Goal: Task Accomplishment & Management: Use online tool/utility

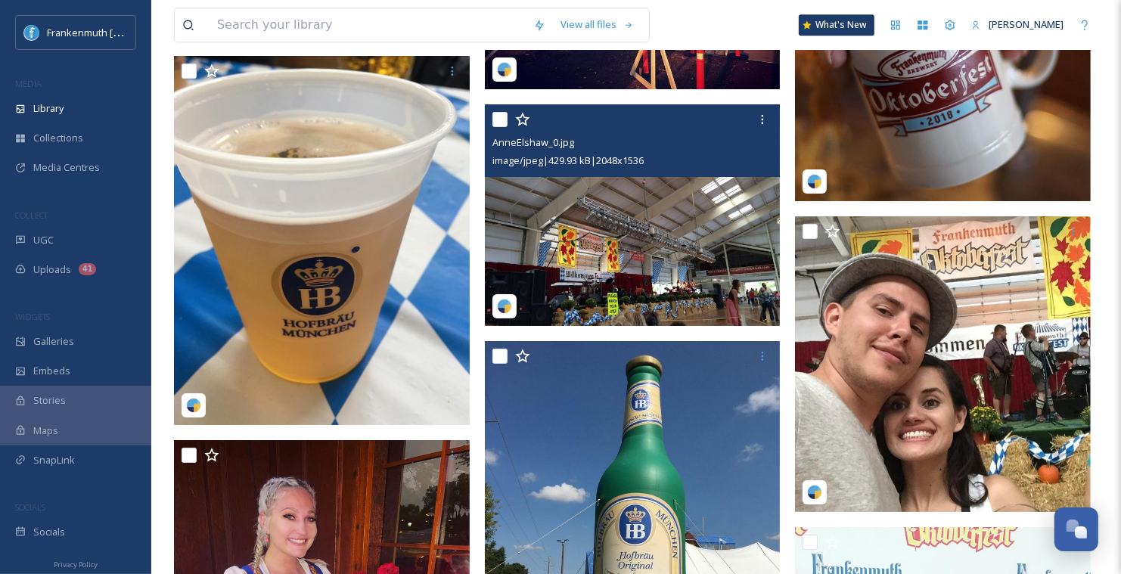
scroll to position [3627, 0]
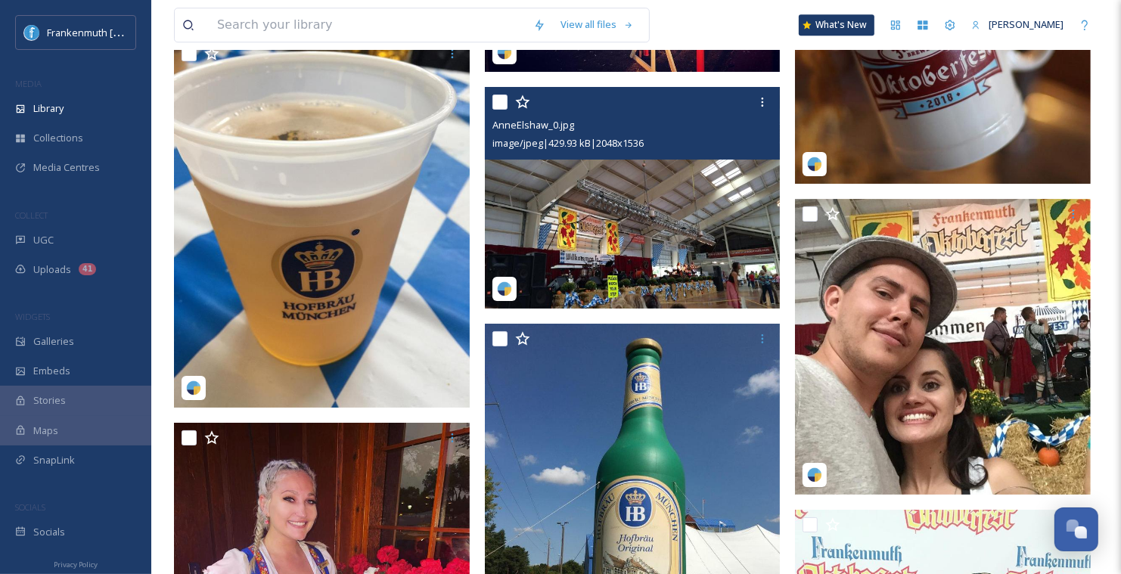
click at [736, 203] on img at bounding box center [633, 198] width 296 height 222
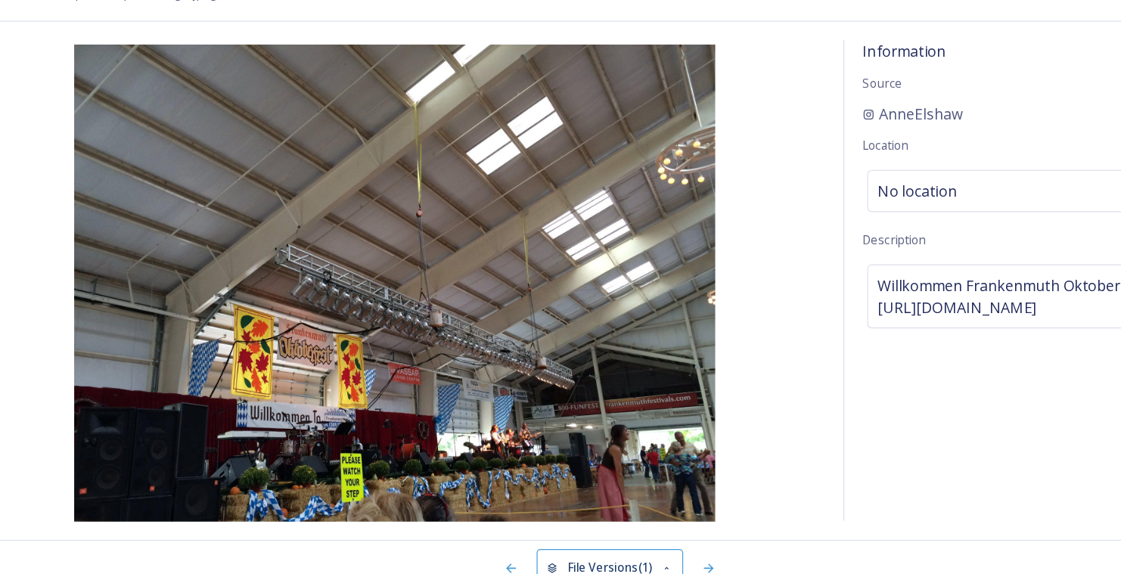
scroll to position [3627, 0]
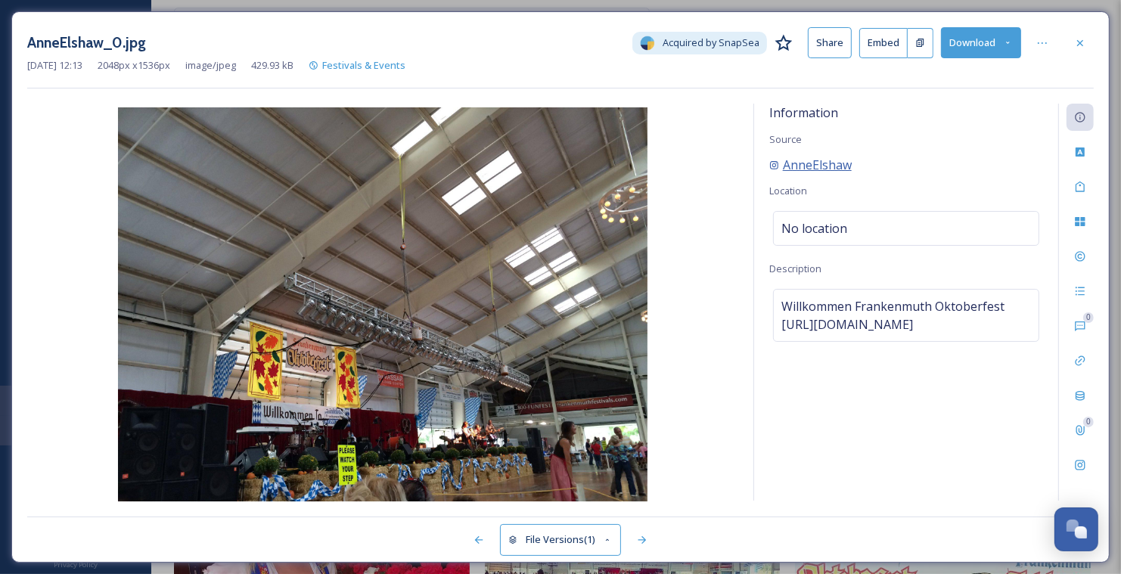
click at [811, 171] on span "AnneElshaw" at bounding box center [817, 165] width 69 height 18
click at [1072, 48] on div at bounding box center [1080, 42] width 27 height 27
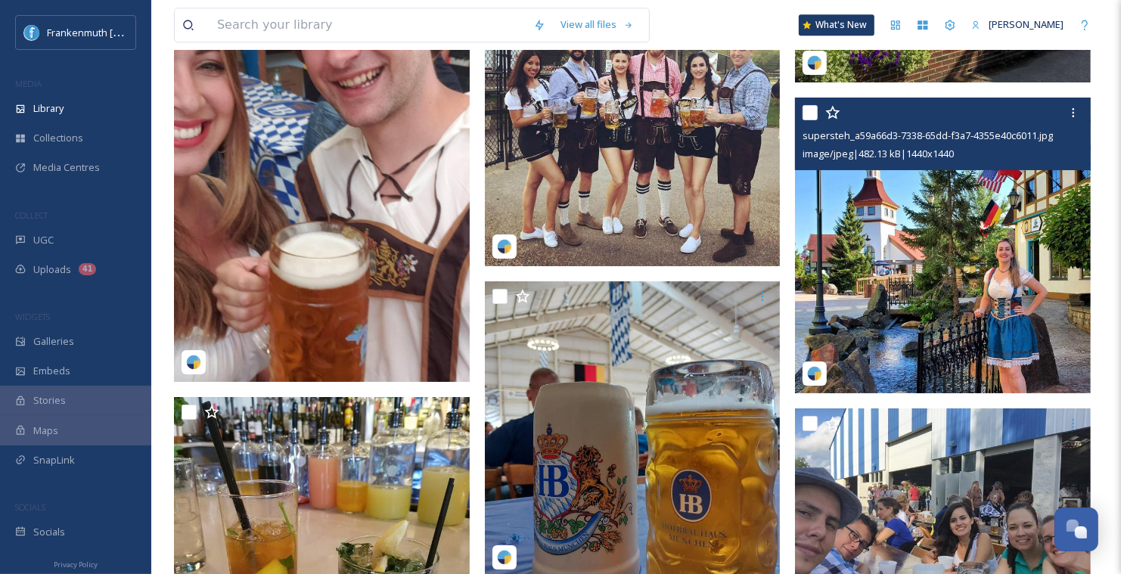
scroll to position [8921, 0]
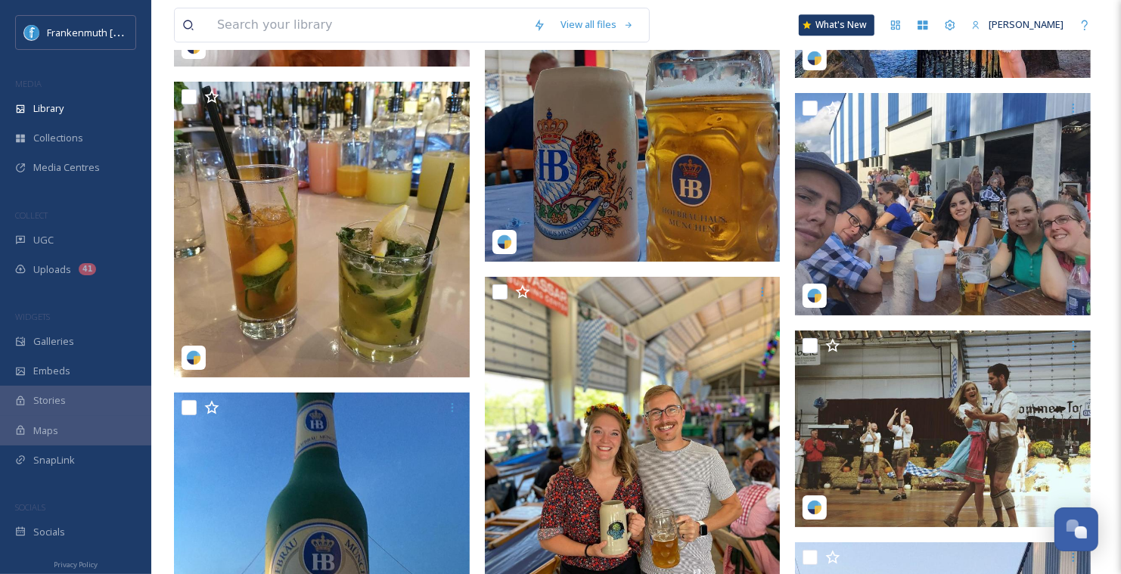
click at [627, 118] on img at bounding box center [633, 114] width 296 height 296
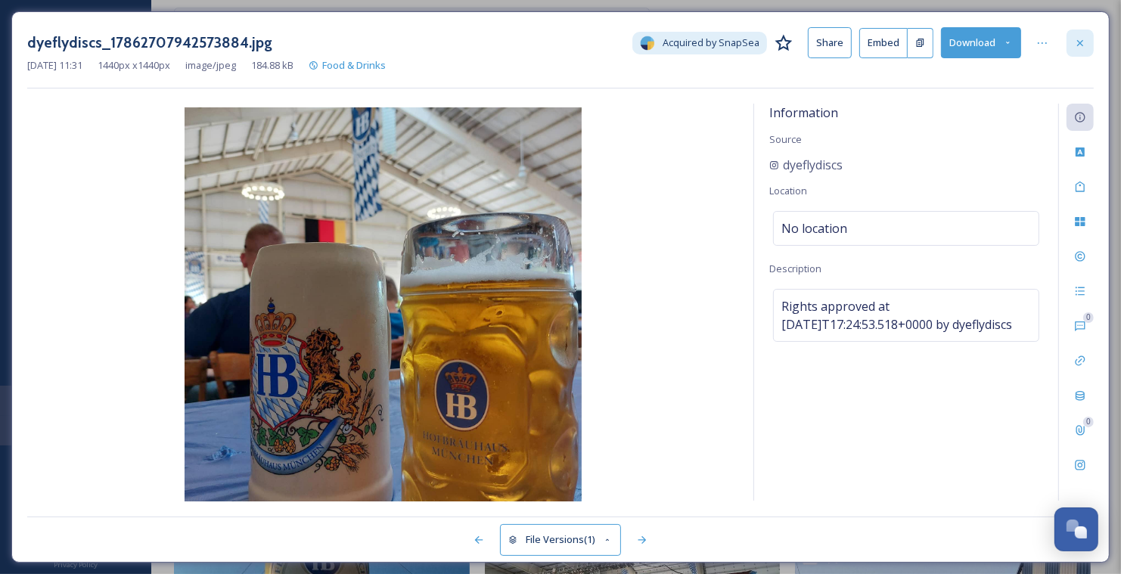
click at [1082, 42] on icon at bounding box center [1080, 43] width 12 height 12
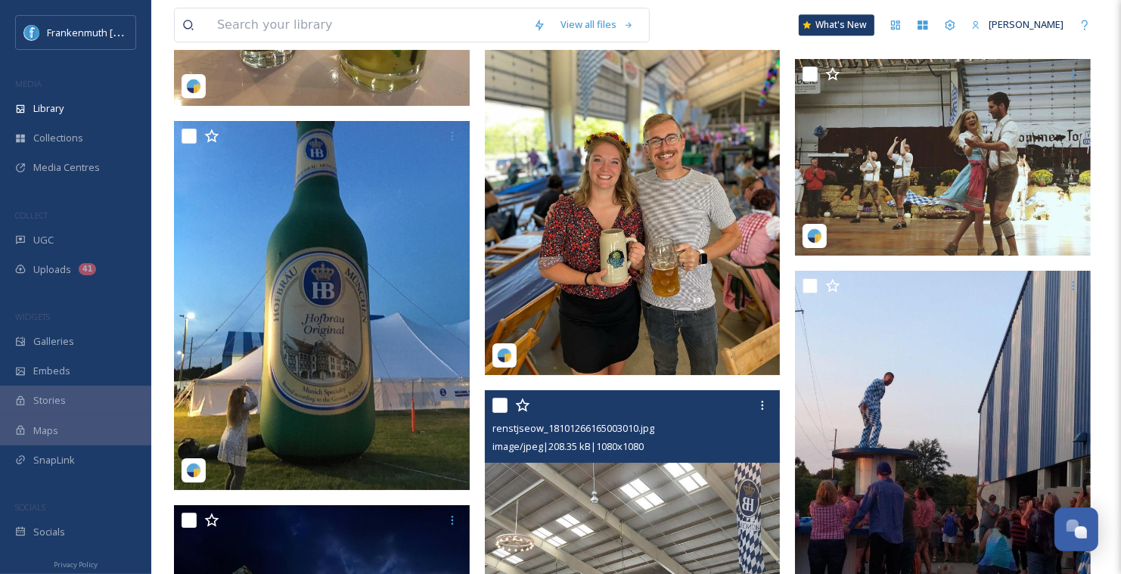
scroll to position [9186, 0]
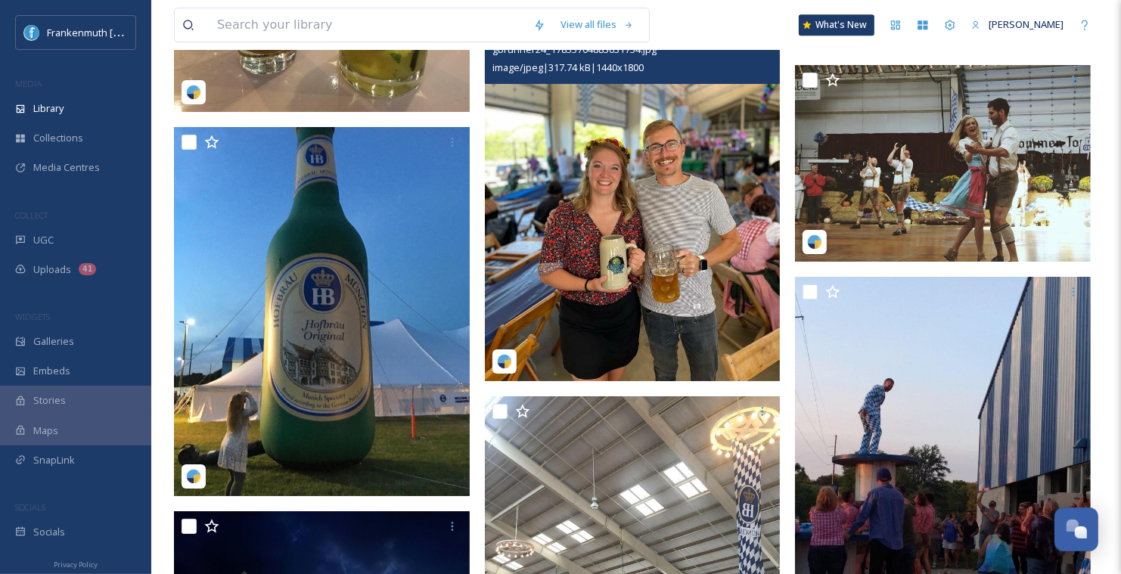
click at [663, 247] on img at bounding box center [633, 196] width 296 height 370
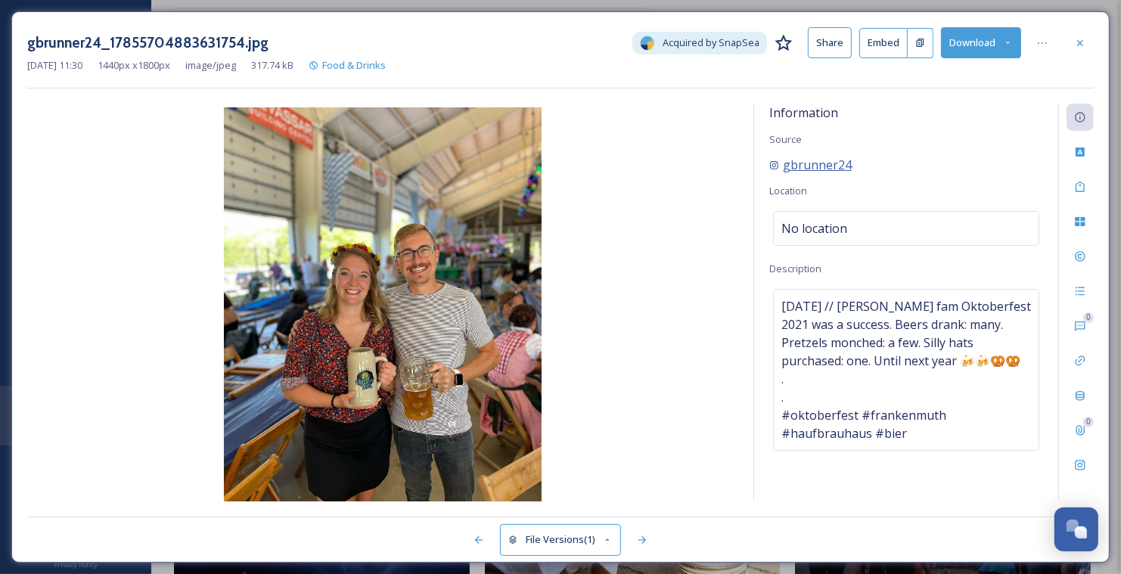
click at [830, 163] on span "gbrunner24" at bounding box center [817, 165] width 69 height 18
drag, startPoint x: 871, startPoint y: 165, endPoint x: 775, endPoint y: 167, distance: 96.1
click at [775, 167] on div "gbrunner24" at bounding box center [906, 165] width 274 height 18
copy span "gbrunner24"
click at [1073, 36] on div at bounding box center [1080, 42] width 27 height 27
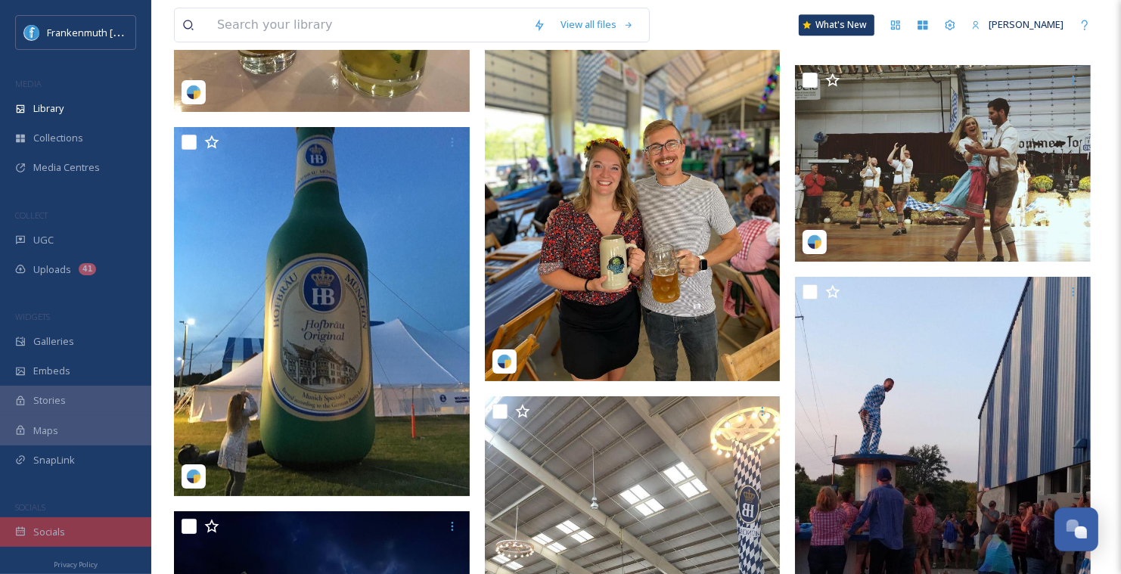
click at [52, 539] on div "Socials" at bounding box center [75, 531] width 151 height 29
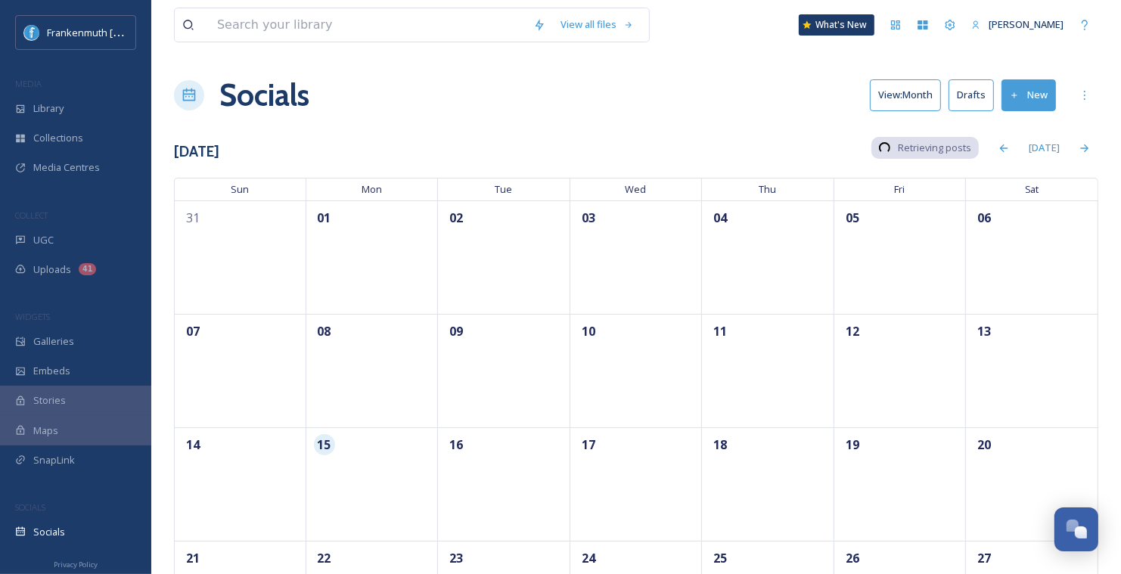
click at [1039, 89] on button "New" at bounding box center [1028, 94] width 54 height 31
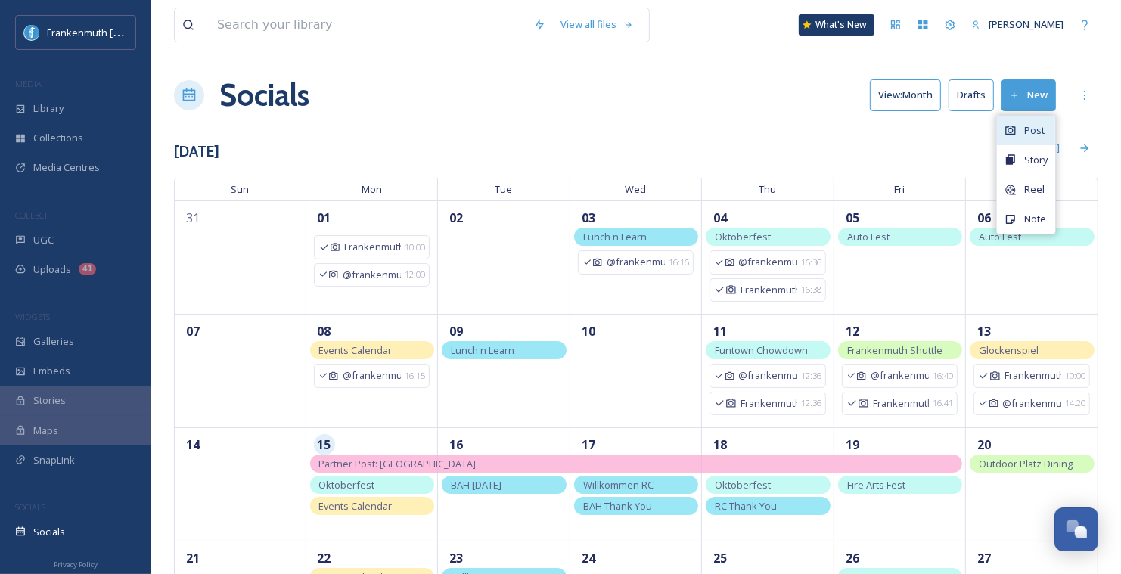
click at [1035, 132] on span "Post" at bounding box center [1034, 130] width 20 height 14
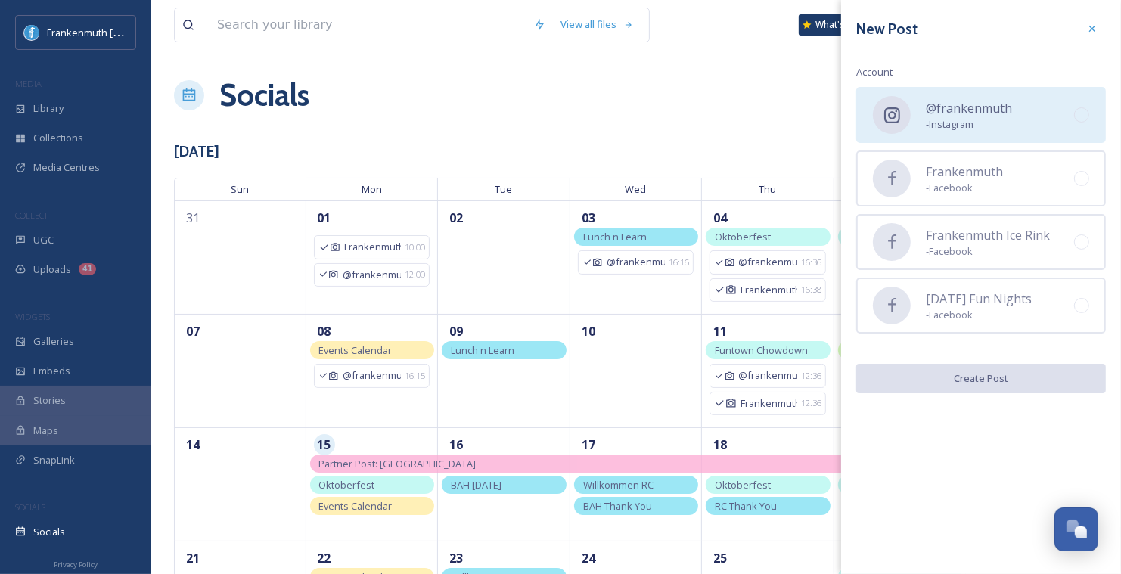
click at [934, 128] on span "- Instagram" at bounding box center [969, 124] width 86 height 14
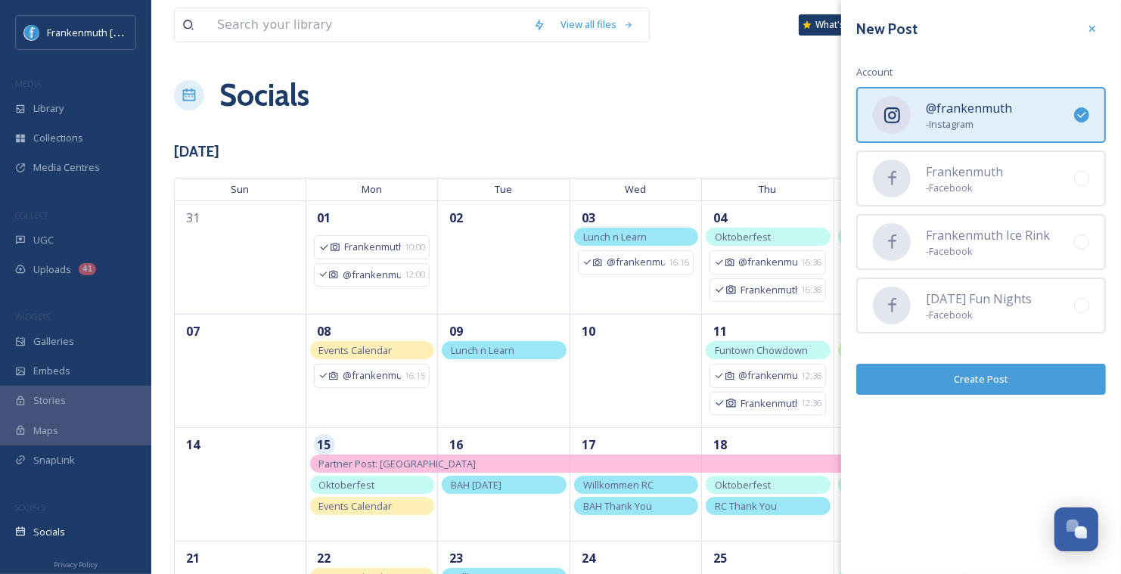
click at [965, 383] on button "Create Post" at bounding box center [981, 379] width 250 height 31
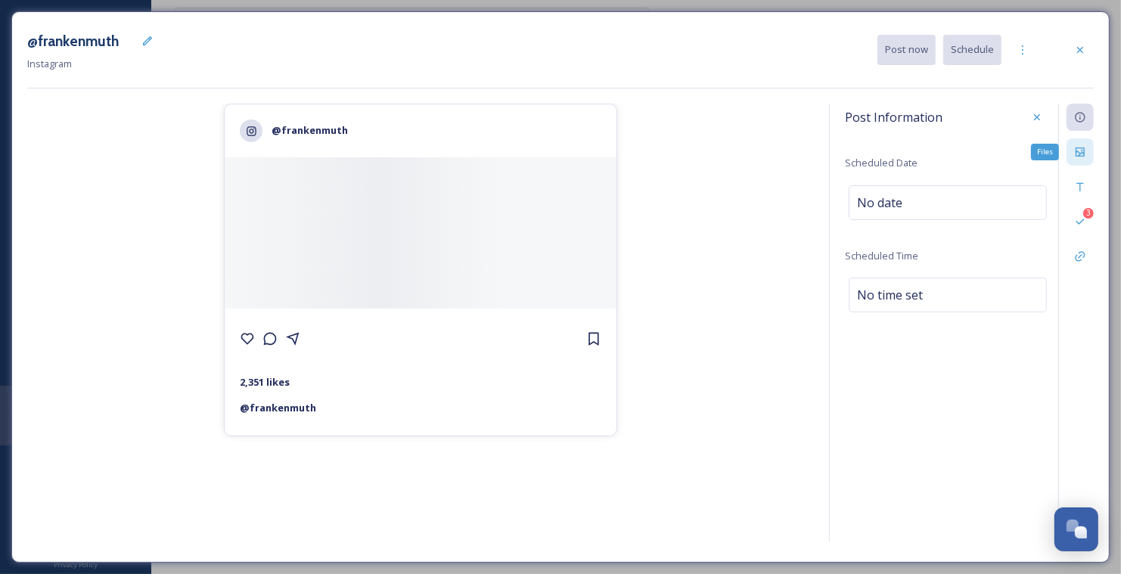
click at [1084, 155] on icon at bounding box center [1080, 151] width 9 height 9
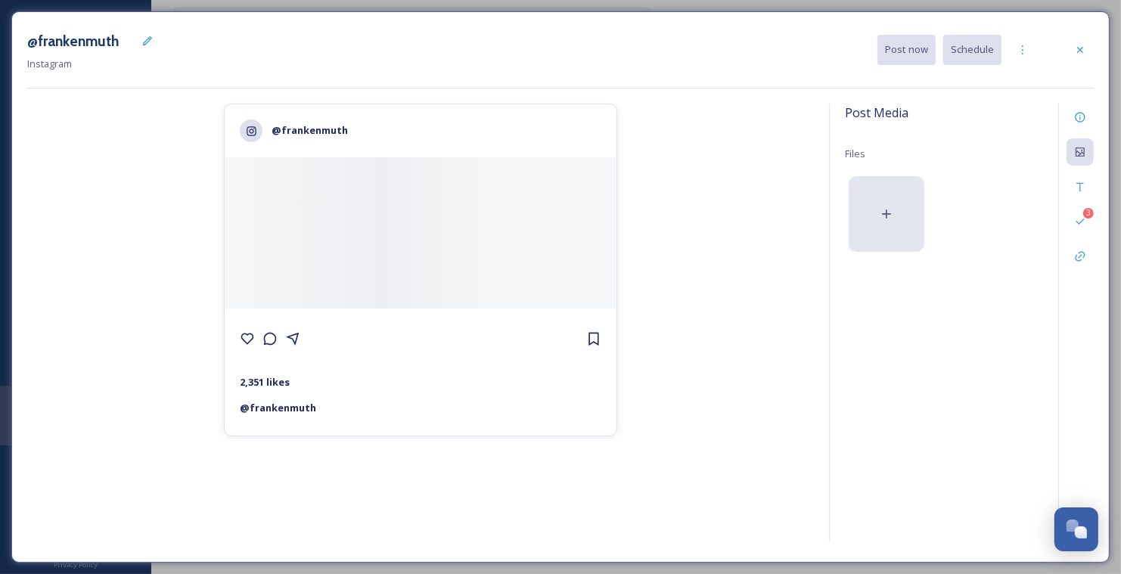
click at [896, 204] on div at bounding box center [887, 214] width 76 height 76
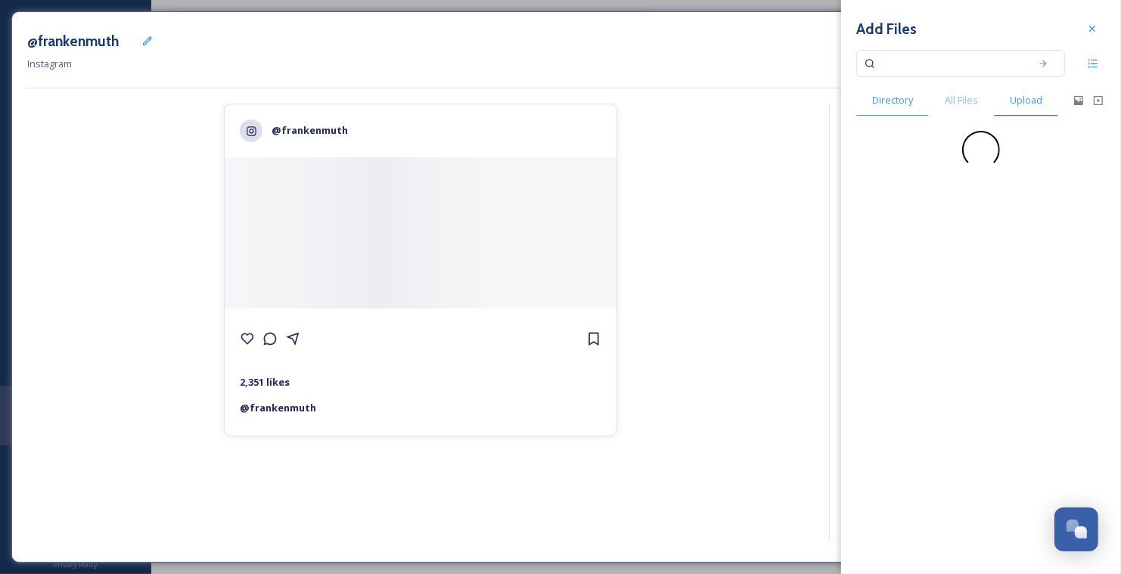
click at [1032, 103] on span "Upload" at bounding box center [1026, 100] width 33 height 14
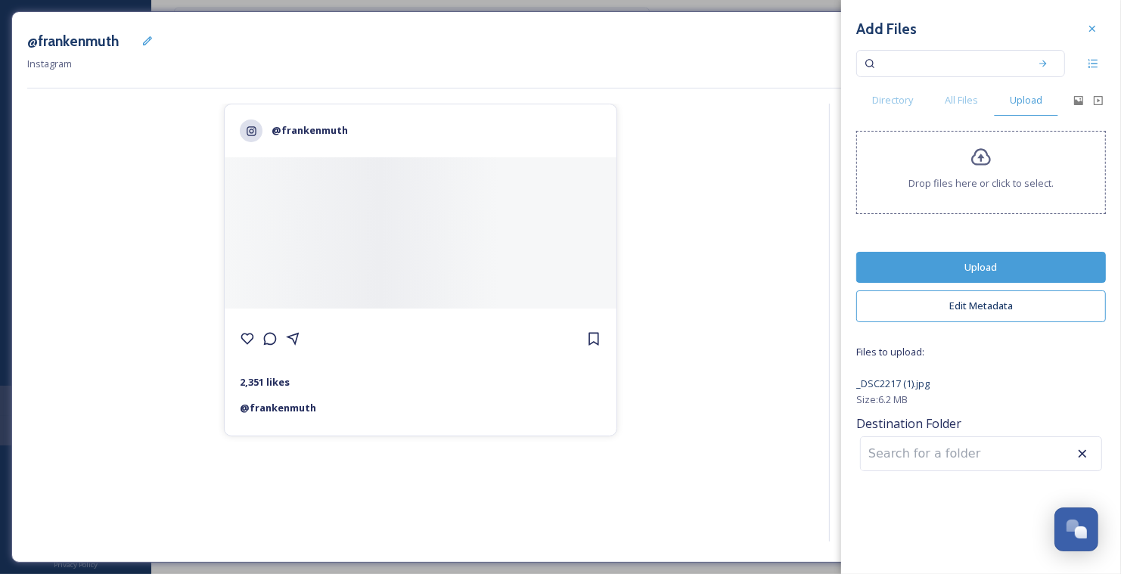
click at [995, 262] on button "Upload" at bounding box center [981, 267] width 250 height 31
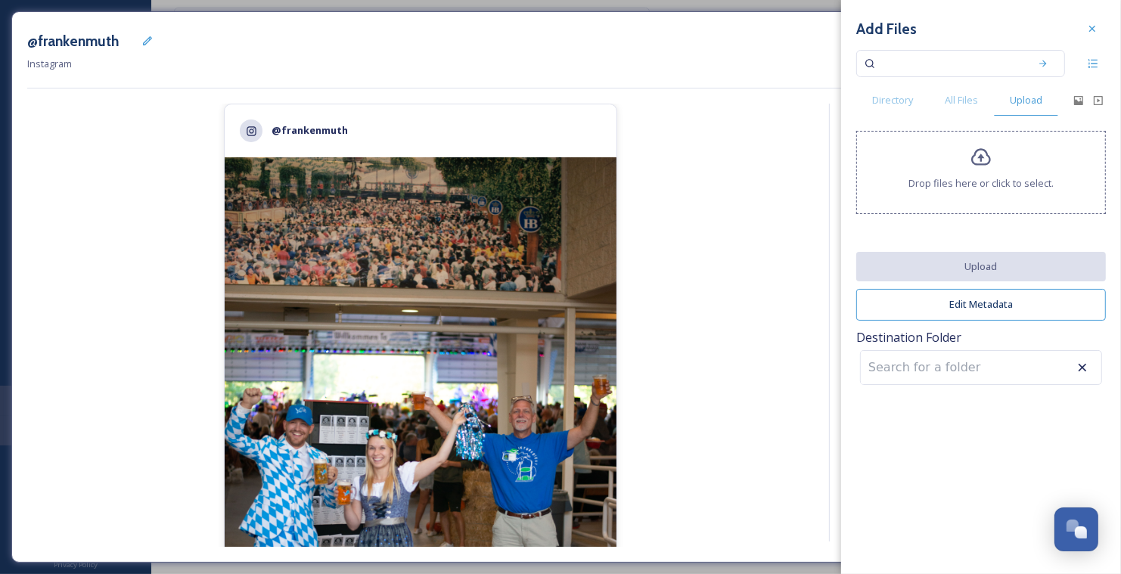
click at [1077, 26] on div "Add Files" at bounding box center [981, 28] width 250 height 27
click at [1089, 39] on div at bounding box center [1092, 28] width 27 height 27
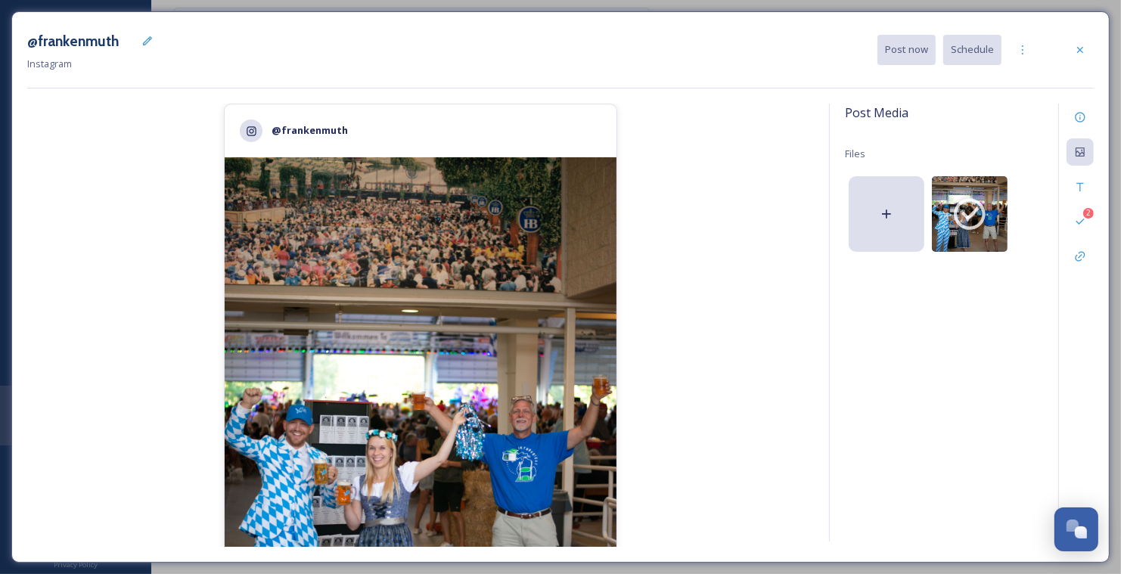
click at [747, 265] on div "@frankenmuth 2,351 likes @ frankenmuth" at bounding box center [420, 325] width 787 height 443
click at [1095, 214] on div "@frankenmuth Instagram Post now Schedule @frankenmuth 2,351 likes @ frankenmuth…" at bounding box center [560, 286] width 1098 height 551
click at [1082, 219] on icon at bounding box center [1080, 222] width 12 height 12
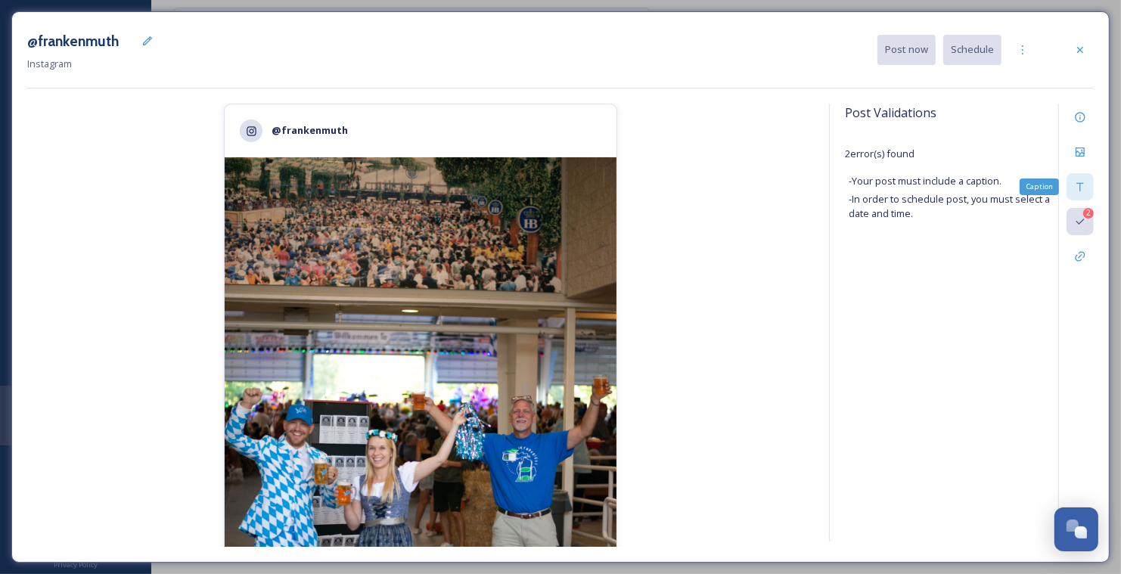
click at [1081, 183] on icon at bounding box center [1080, 187] width 12 height 12
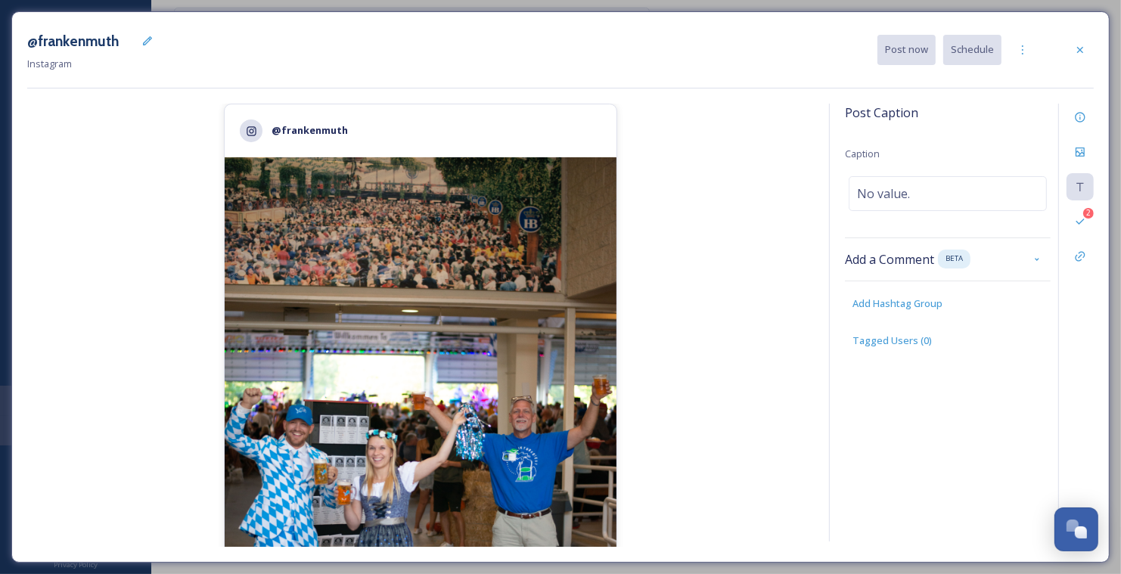
click at [794, 258] on div "@frankenmuth 2,351 likes @ frankenmuth" at bounding box center [420, 325] width 787 height 443
click at [949, 181] on div "No value." at bounding box center [948, 193] width 198 height 35
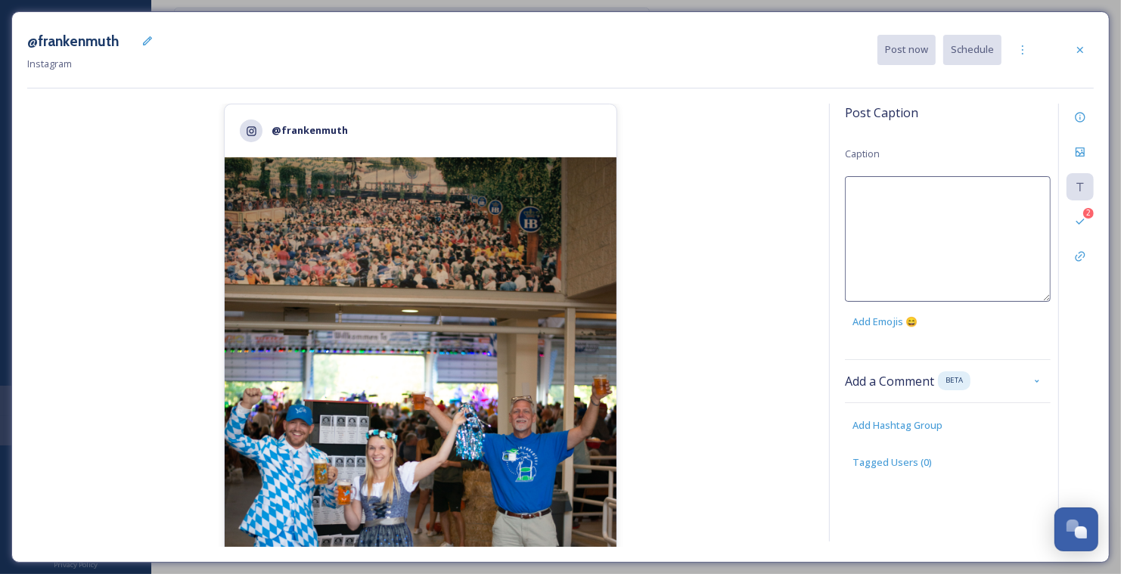
click at [949, 181] on textarea at bounding box center [948, 239] width 206 height 126
paste textarea "Willkommen to the only officially sanctioned Oktoberfest outside of Munich! 🇩🇪🥨…"
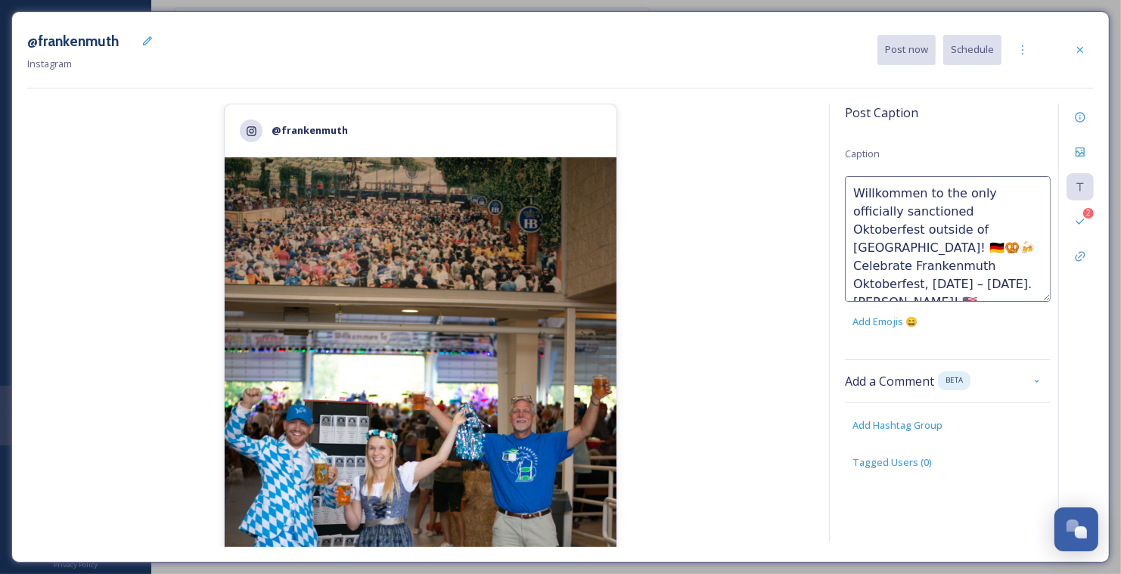
click at [913, 225] on textarea "Willkommen to the only officially sanctioned Oktoberfest outside of Munich! 🇩🇪🥨…" at bounding box center [948, 239] width 206 height 126
click at [912, 228] on textarea "Willkommen to the only officially sanctioned Oktoberfest outside of Munich! 🥨🍻 …" at bounding box center [948, 239] width 206 height 126
click at [1028, 269] on textarea "Willkommen to the only officially sanctioned Oktoberfest outside of Munich! 🍻 C…" at bounding box center [948, 239] width 206 height 126
click at [995, 247] on textarea "Willkommen to the only officially sanctioned Oktoberfest outside of Munich! 🍻 C…" at bounding box center [948, 239] width 206 height 126
type textarea "Willkommen to the only officially sanctioned Oktoberfest outside of Munich! 🍻 C…"
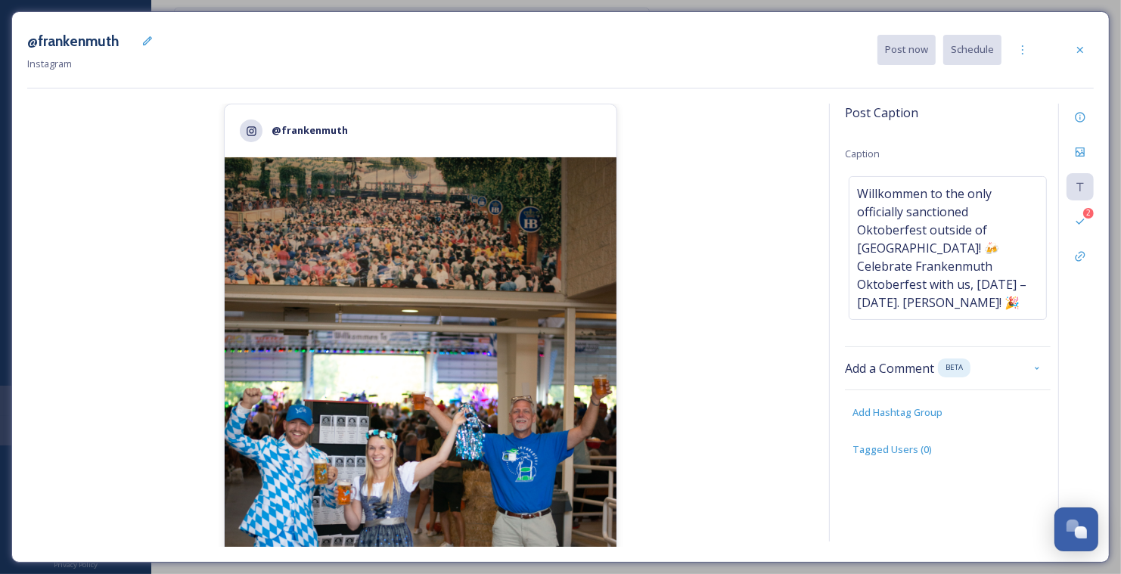
click at [776, 400] on div "@frankenmuth 2,351 likes @ frankenmuth" at bounding box center [420, 325] width 787 height 443
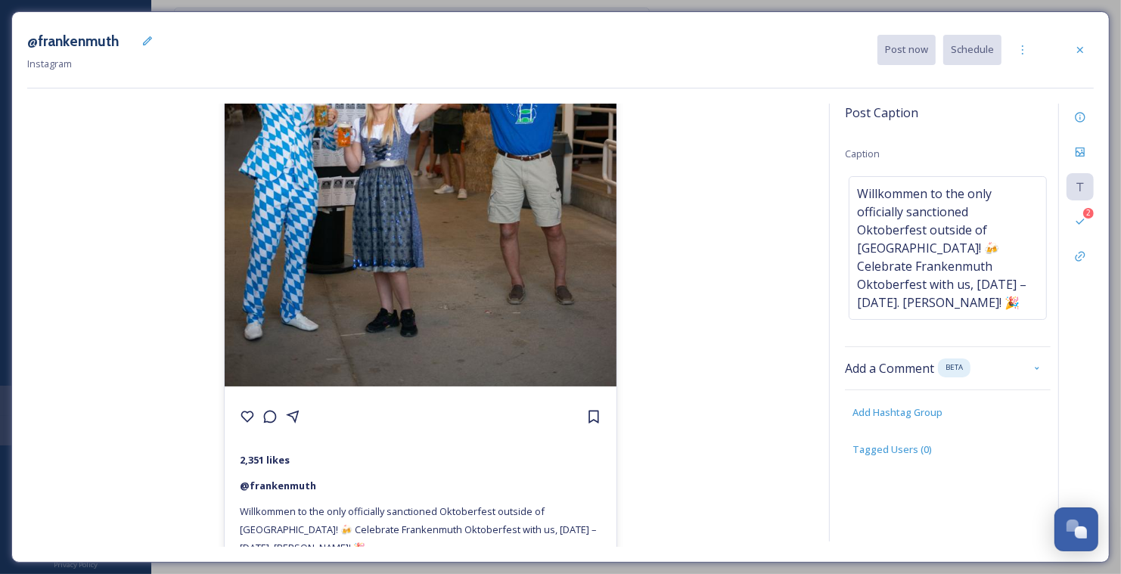
scroll to position [361, 0]
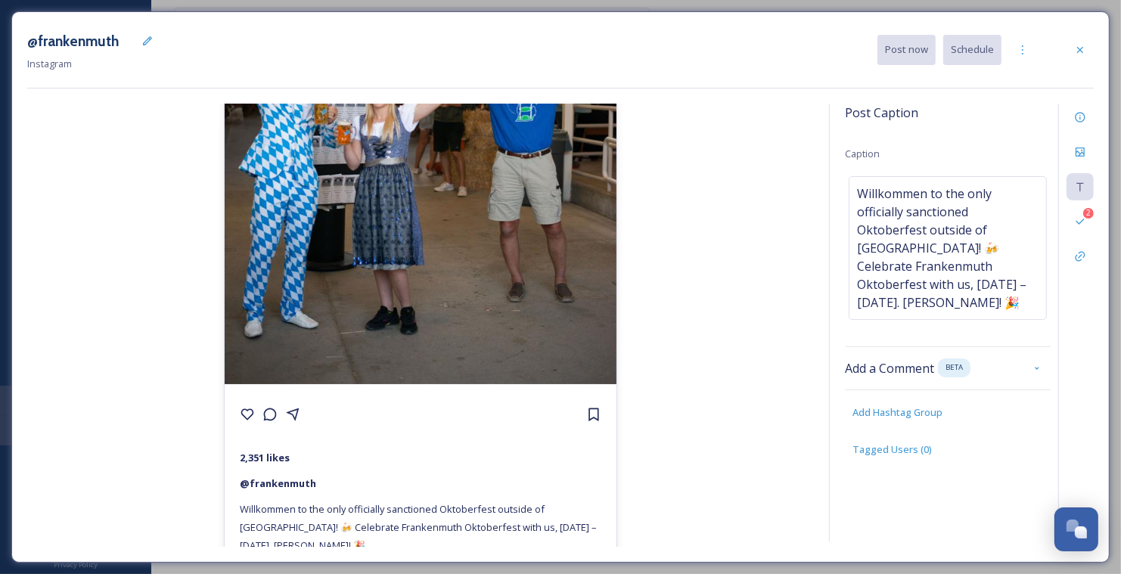
click at [713, 197] on div "@frankenmuth 2,351 likes @ frankenmuth Willkommen to the only officially sancti…" at bounding box center [420, 325] width 787 height 443
click at [1086, 222] on icon at bounding box center [1080, 222] width 12 height 12
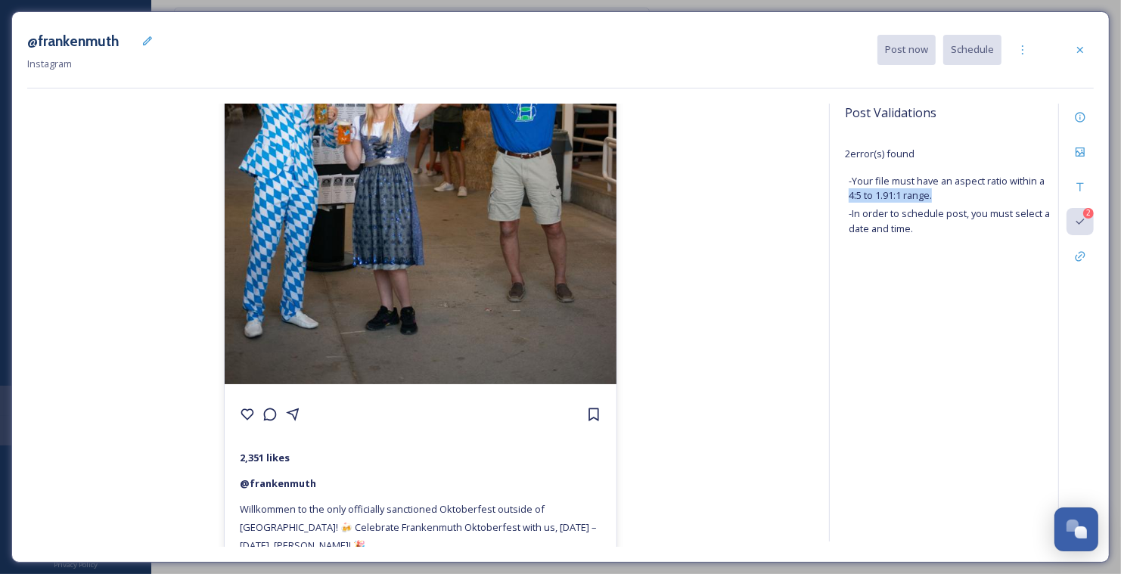
drag, startPoint x: 848, startPoint y: 194, endPoint x: 976, endPoint y: 194, distance: 127.8
click at [976, 194] on div "Post Validations 2 error(s) found - Your file must have an aspect ratio within …" at bounding box center [948, 183] width 206 height 159
copy span "4:5 to 1.91:1 range."
click at [1078, 148] on icon at bounding box center [1080, 152] width 12 height 12
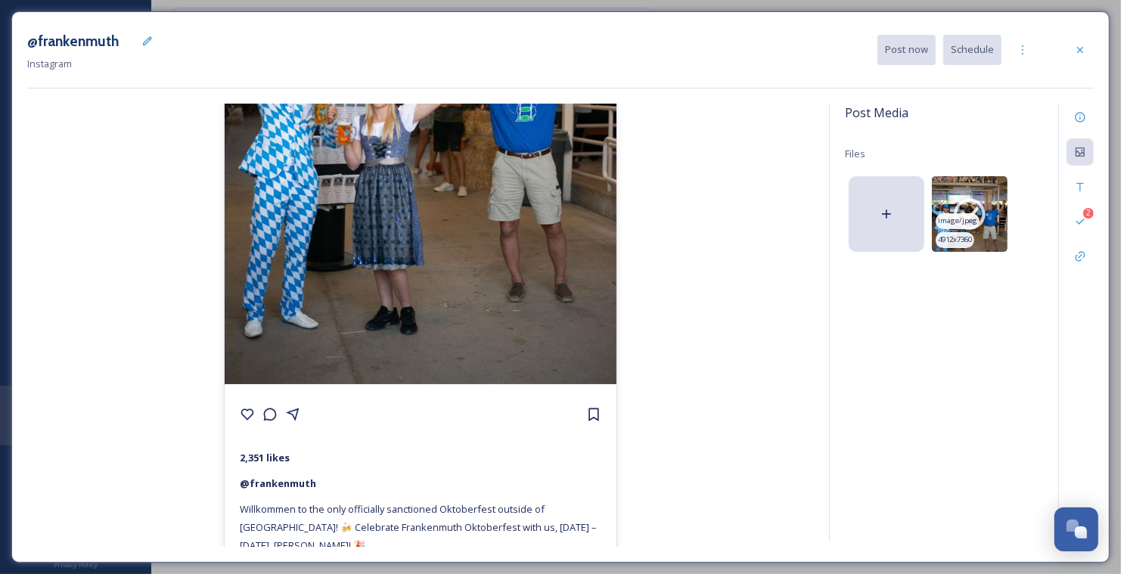
click at [978, 211] on icon at bounding box center [970, 214] width 38 height 38
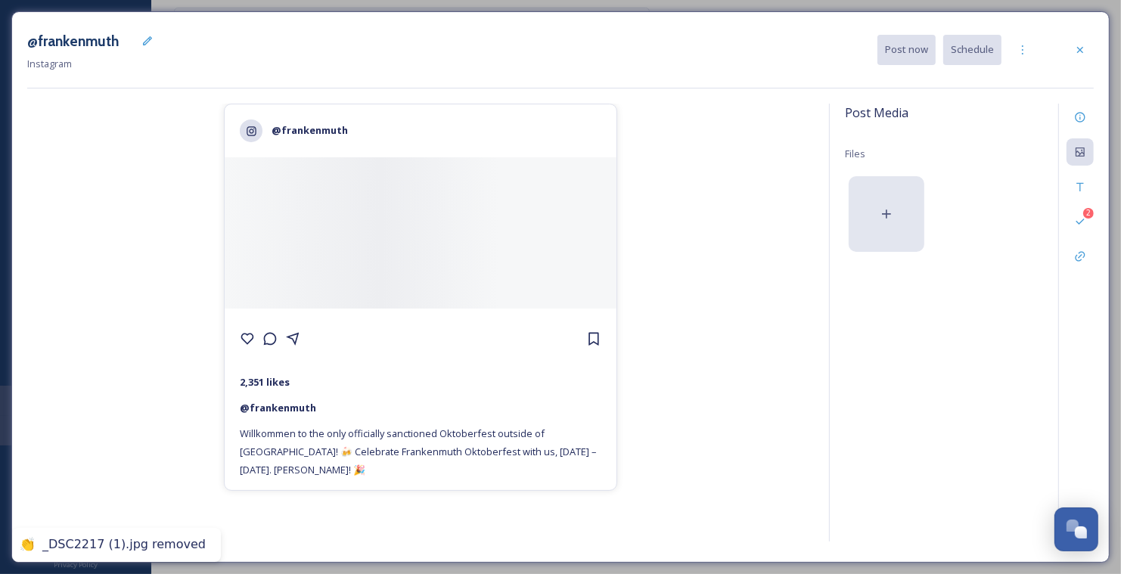
click at [911, 206] on div at bounding box center [887, 214] width 76 height 76
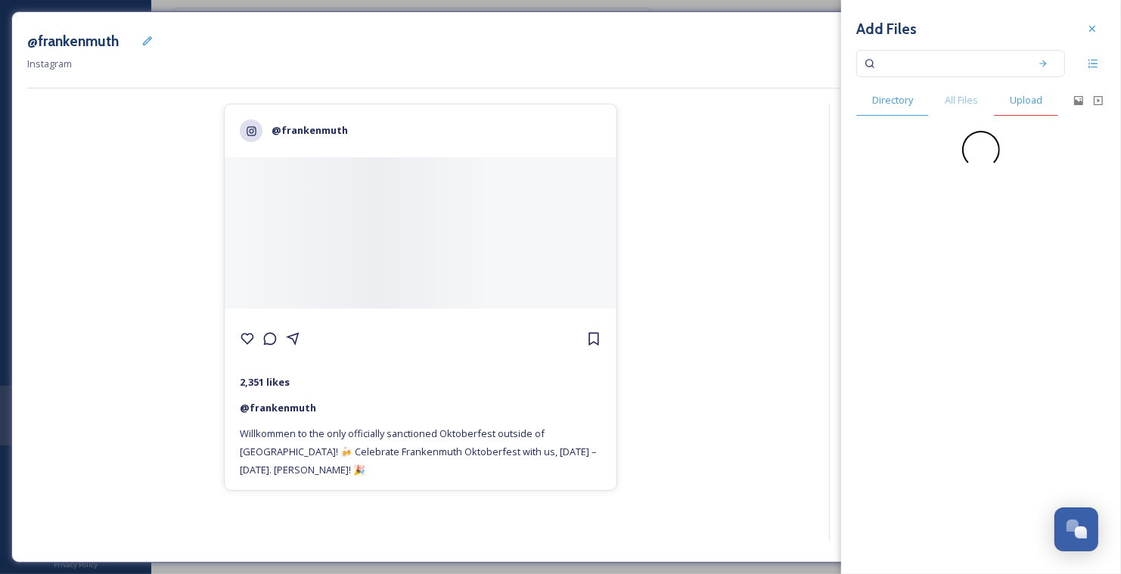
click at [1018, 107] on div "Upload" at bounding box center [1026, 100] width 64 height 31
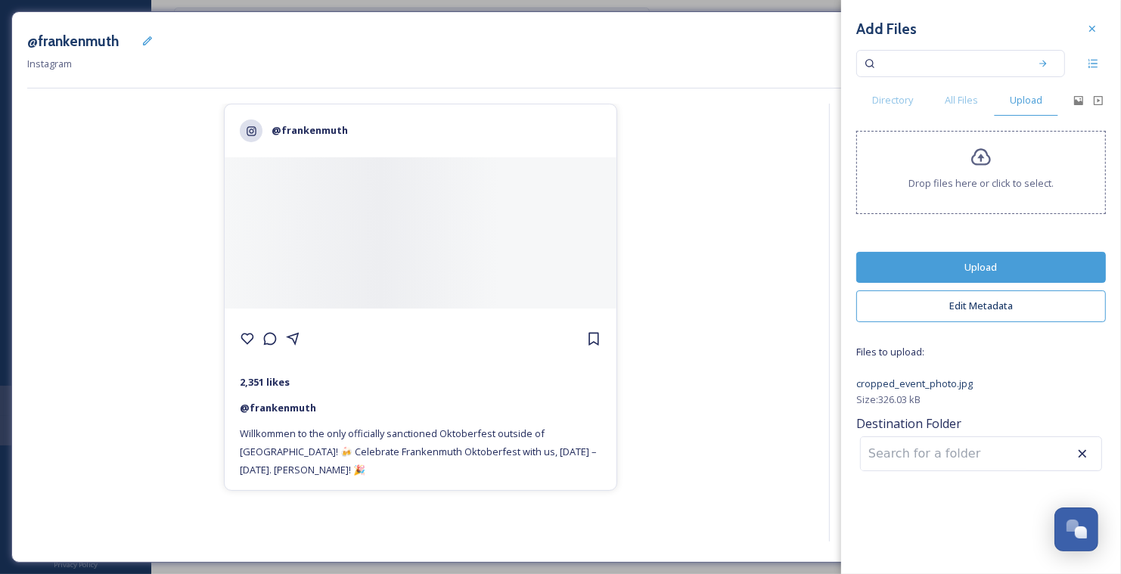
click at [1010, 262] on button "Upload" at bounding box center [981, 267] width 250 height 31
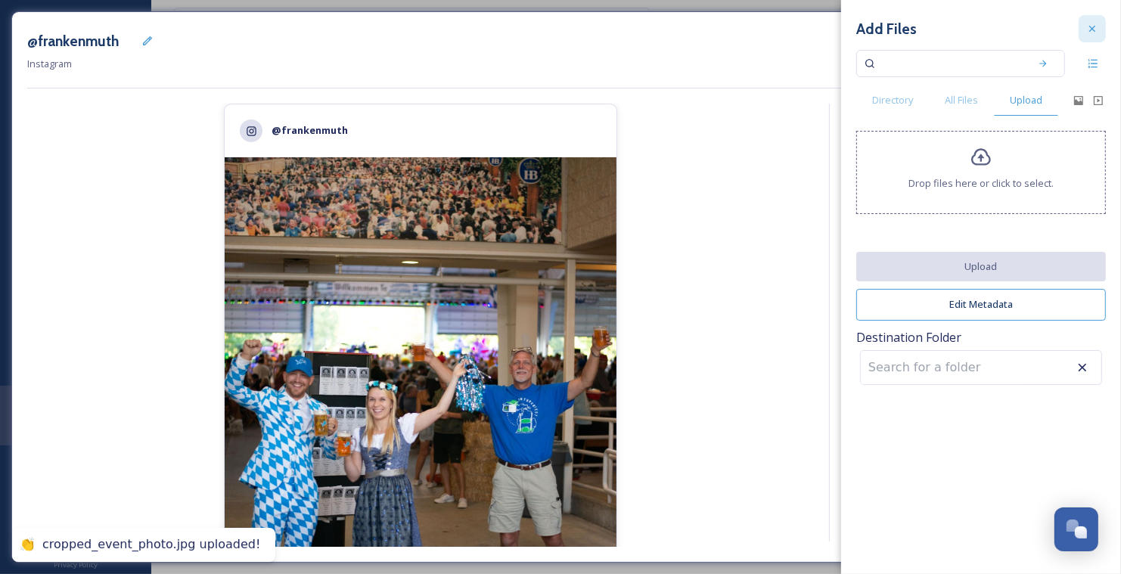
click at [1089, 29] on icon at bounding box center [1092, 29] width 12 height 12
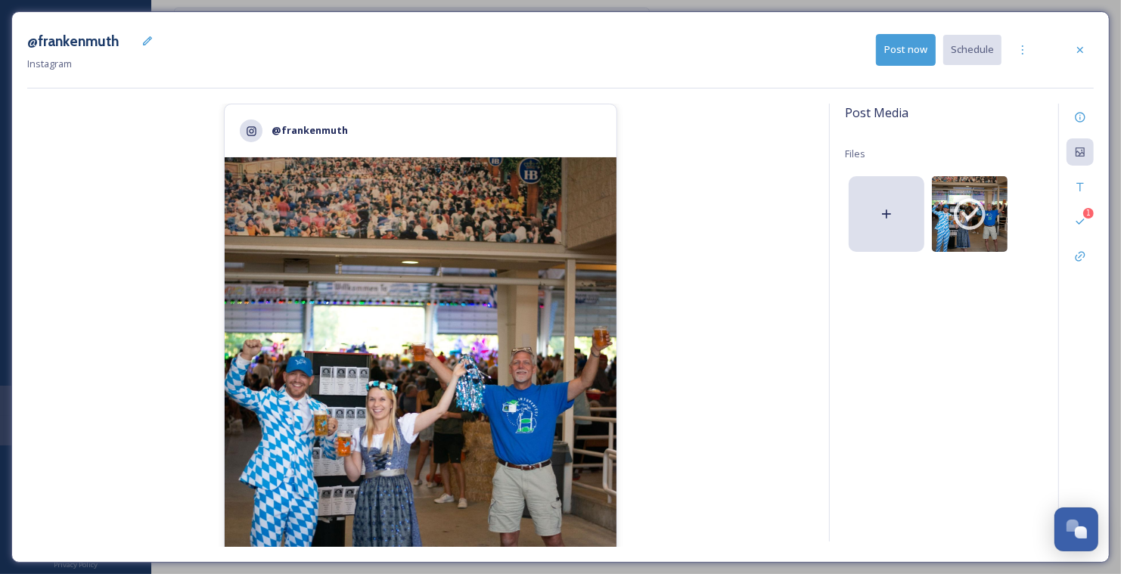
click at [780, 253] on div "@frankenmuth 2,351 likes @ frankenmuth Willkommen to the only officially sancti…" at bounding box center [420, 325] width 787 height 443
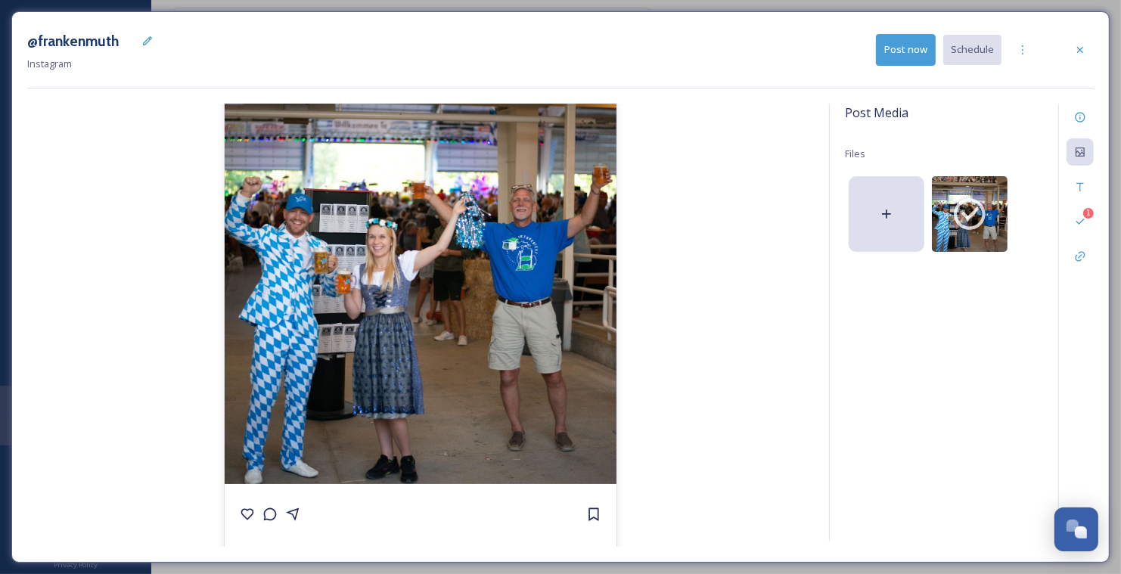
scroll to position [263, 0]
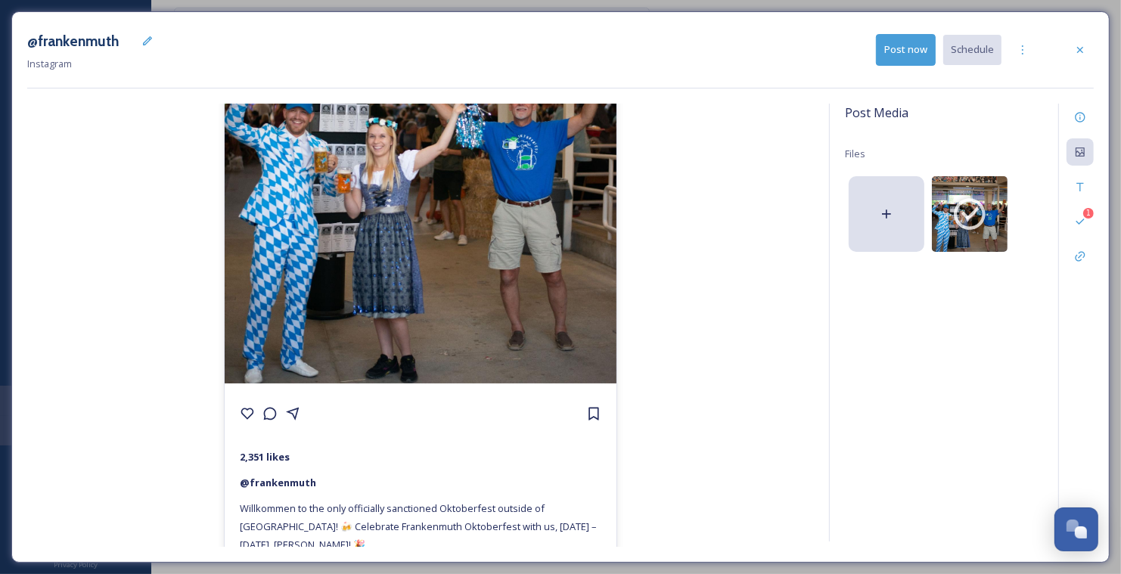
click at [772, 272] on div "@frankenmuth 2,351 likes @ frankenmuth Willkommen to the only officially sancti…" at bounding box center [420, 325] width 787 height 443
click at [1027, 51] on icon at bounding box center [1023, 50] width 12 height 12
click at [1017, 76] on span "Duplicate Post" at bounding box center [995, 83] width 65 height 14
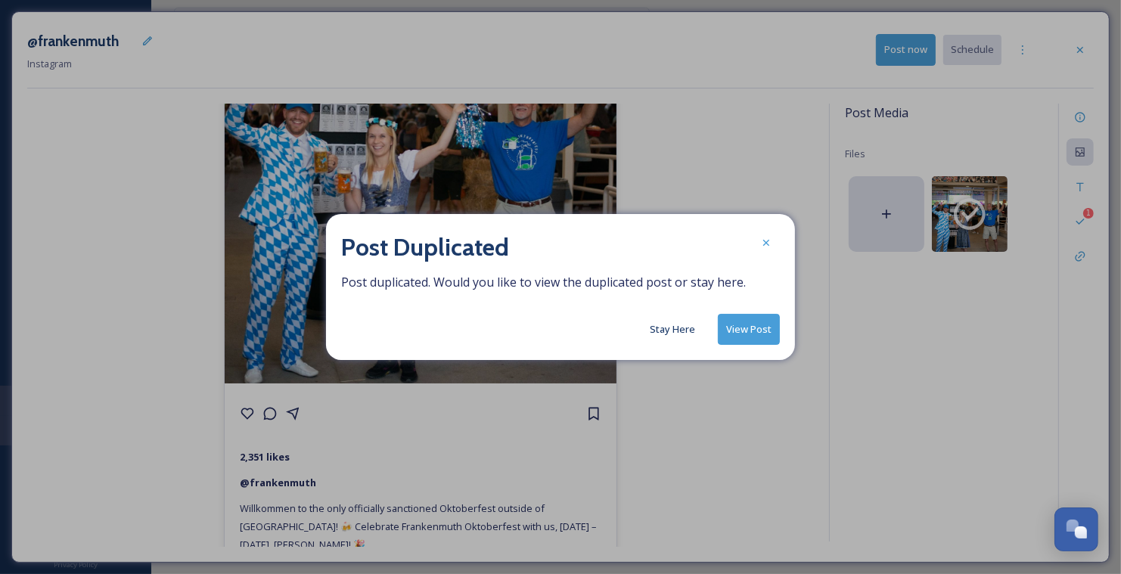
click at [669, 342] on button "Stay Here" at bounding box center [672, 329] width 61 height 29
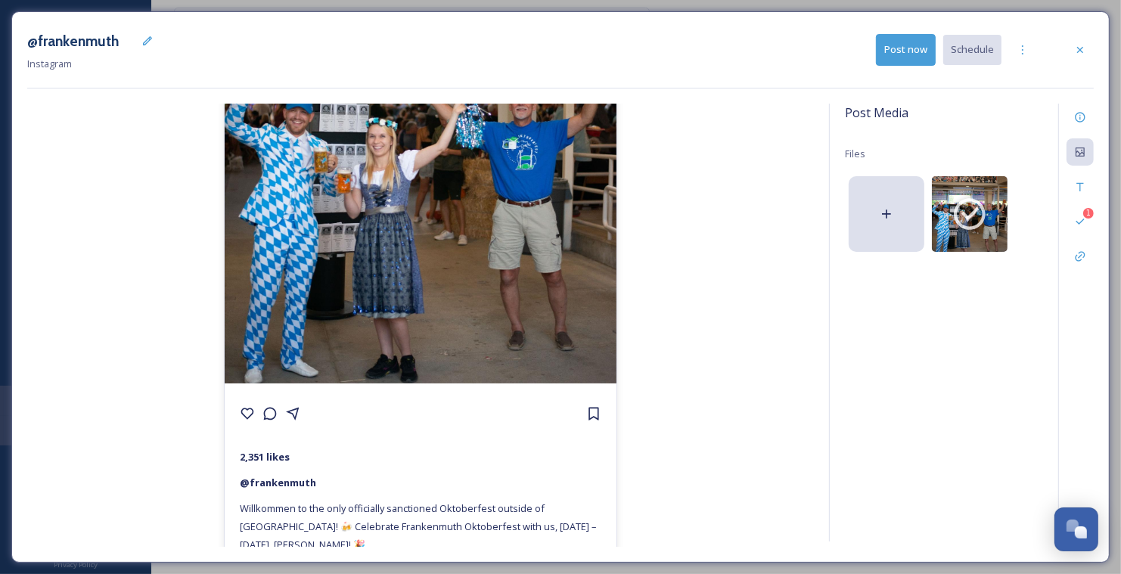
click at [702, 151] on div "@frankenmuth 2,351 likes @ frankenmuth Willkommen to the only officially sancti…" at bounding box center [420, 325] width 787 height 443
click at [1082, 112] on icon at bounding box center [1080, 117] width 10 height 10
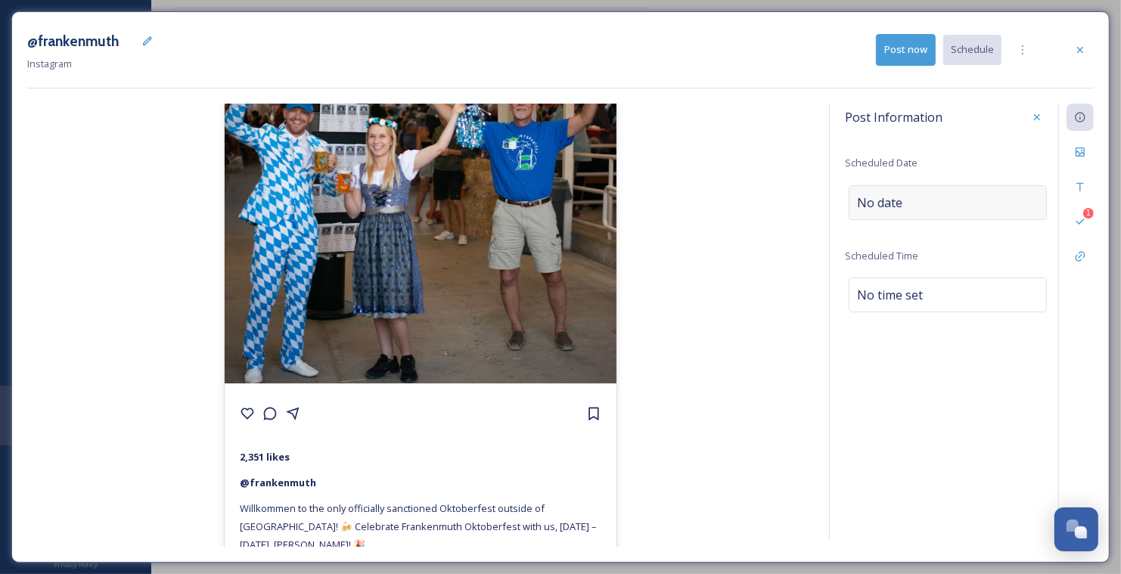
click at [936, 196] on div "No date" at bounding box center [948, 202] width 198 height 35
click at [896, 199] on input "text" at bounding box center [924, 201] width 151 height 33
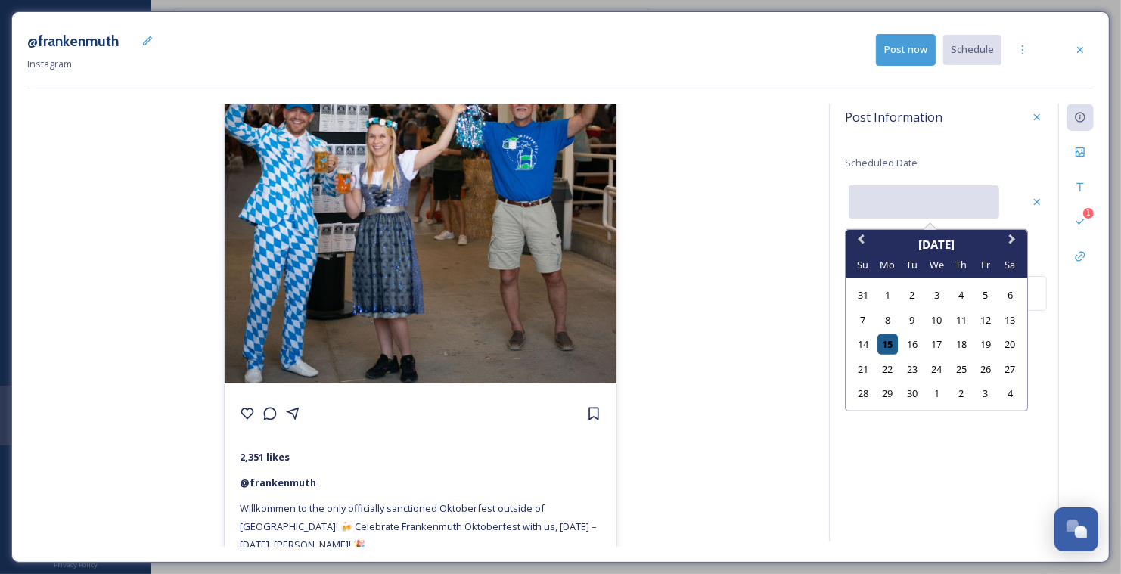
click at [890, 343] on div "15" at bounding box center [887, 344] width 20 height 20
type input "09/15/2025"
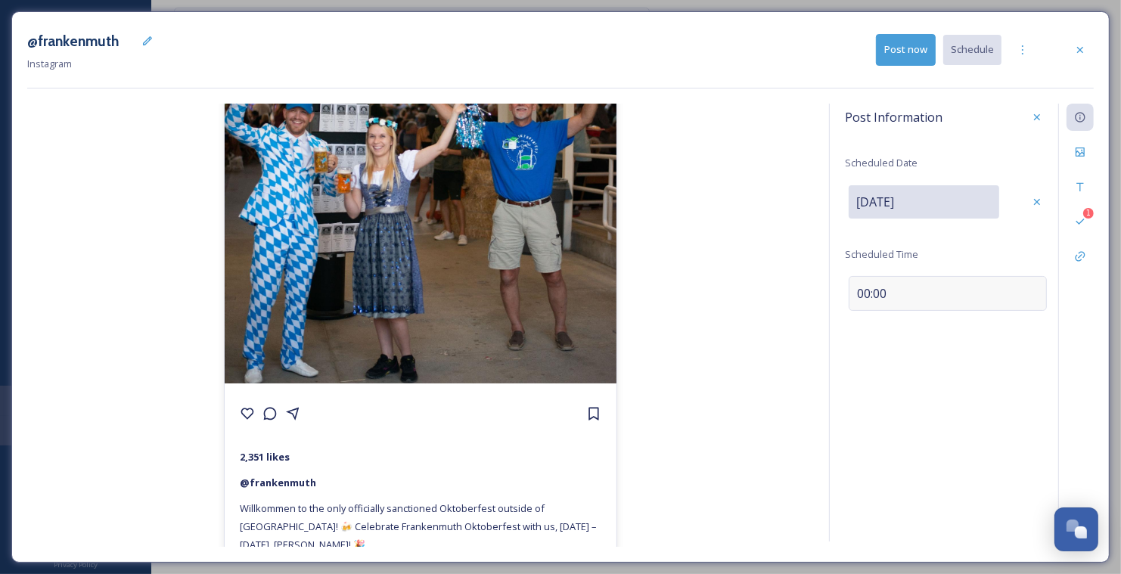
scroll to position [0, 0]
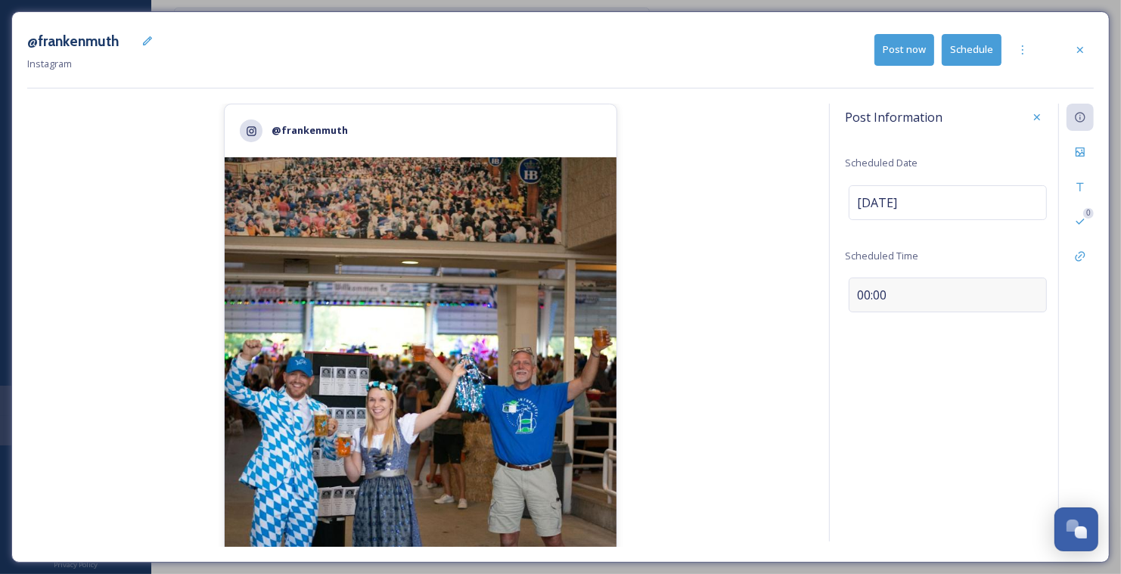
click at [882, 278] on div "00:00" at bounding box center [948, 295] width 198 height 35
click at [1086, 191] on icon at bounding box center [1080, 187] width 12 height 12
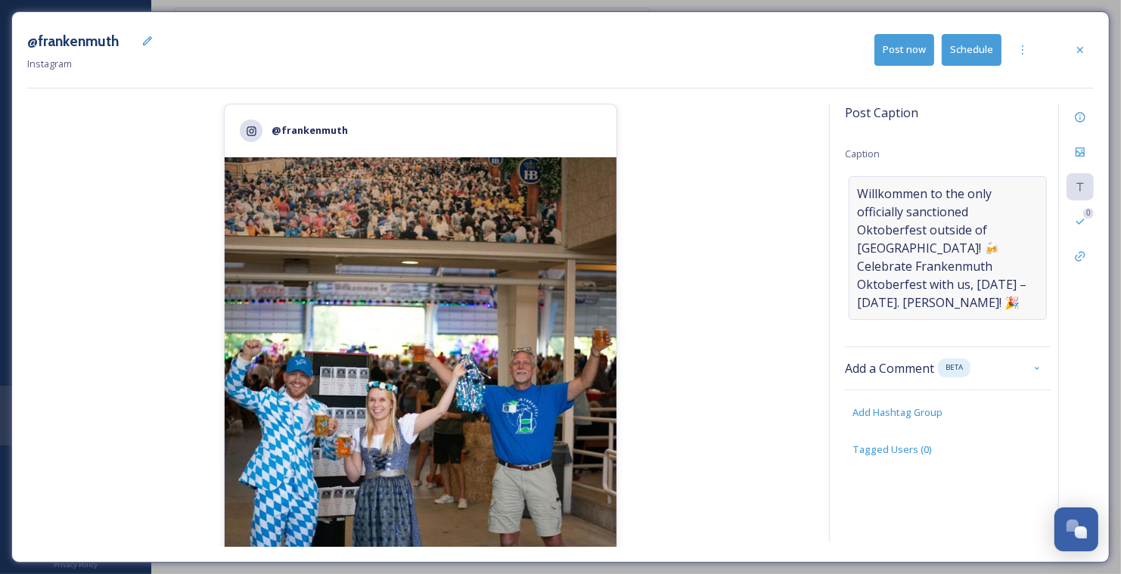
click at [1019, 249] on span "Willkommen to the only officially sanctioned Oktoberfest outside of Munich! 🍻 C…" at bounding box center [948, 248] width 182 height 127
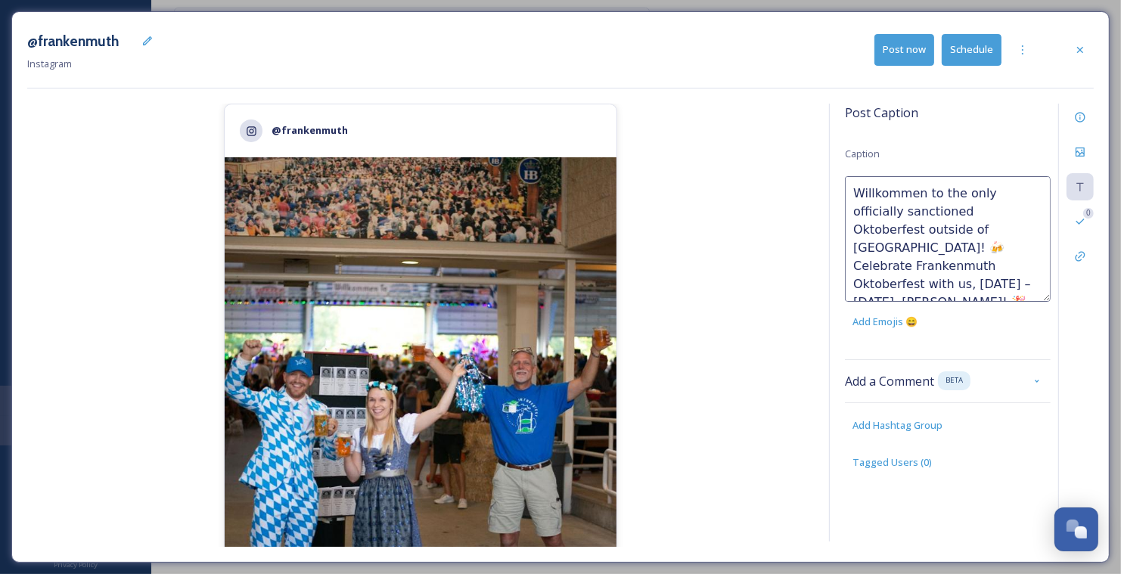
click at [1036, 247] on textarea "Willkommen to the only officially sanctioned Oktoberfest outside of Munich! 🍻 C…" at bounding box center [948, 239] width 206 height 126
type textarea "Willkommen to the only officially sanctioned Oktoberfest outside of Munich! 🍻 C…"
click at [756, 243] on div "@frankenmuth 2,351 likes @ frankenmuth Willkommen to the only officially sancti…" at bounding box center [420, 325] width 787 height 443
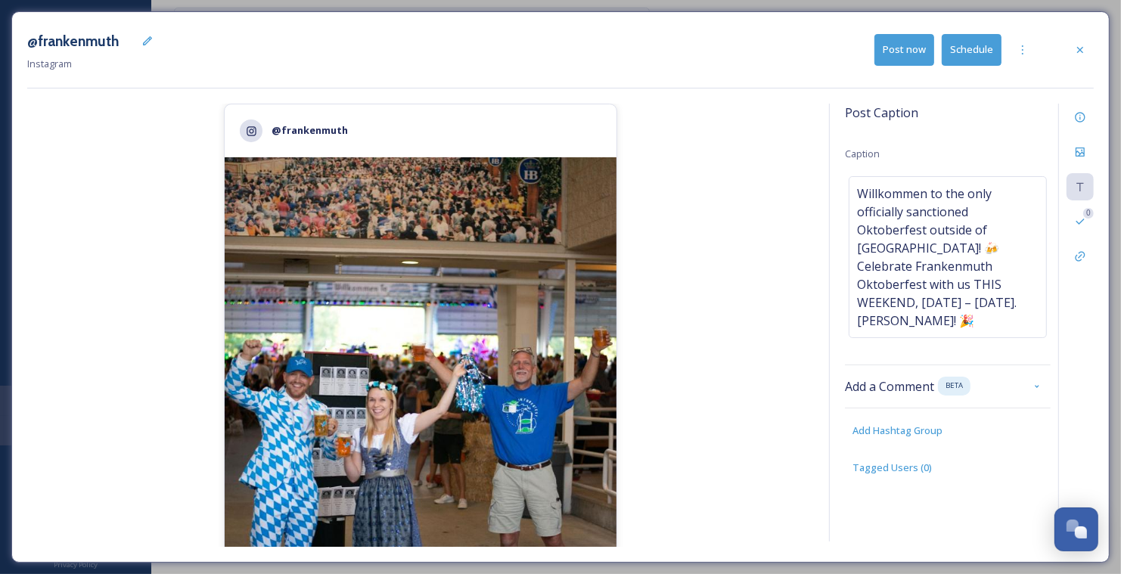
click at [700, 356] on div "@frankenmuth 2,351 likes @ frankenmuth Willkommen to the only officially sancti…" at bounding box center [420, 325] width 787 height 443
click at [785, 120] on div "@frankenmuth 2,351 likes @ frankenmuth Willkommen to the only officially sancti…" at bounding box center [420, 325] width 787 height 443
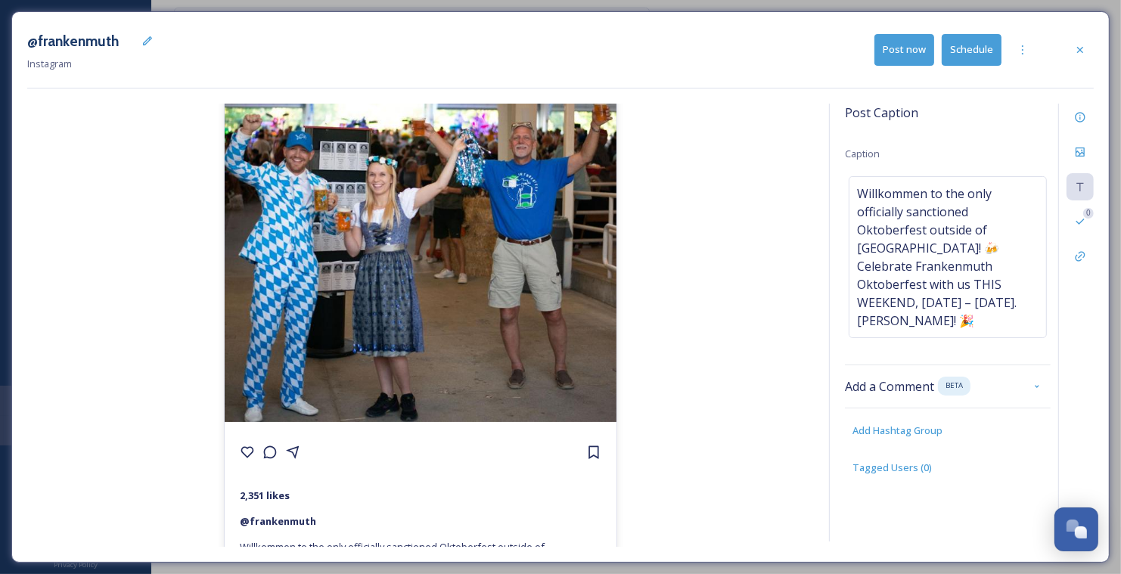
scroll to position [281, 0]
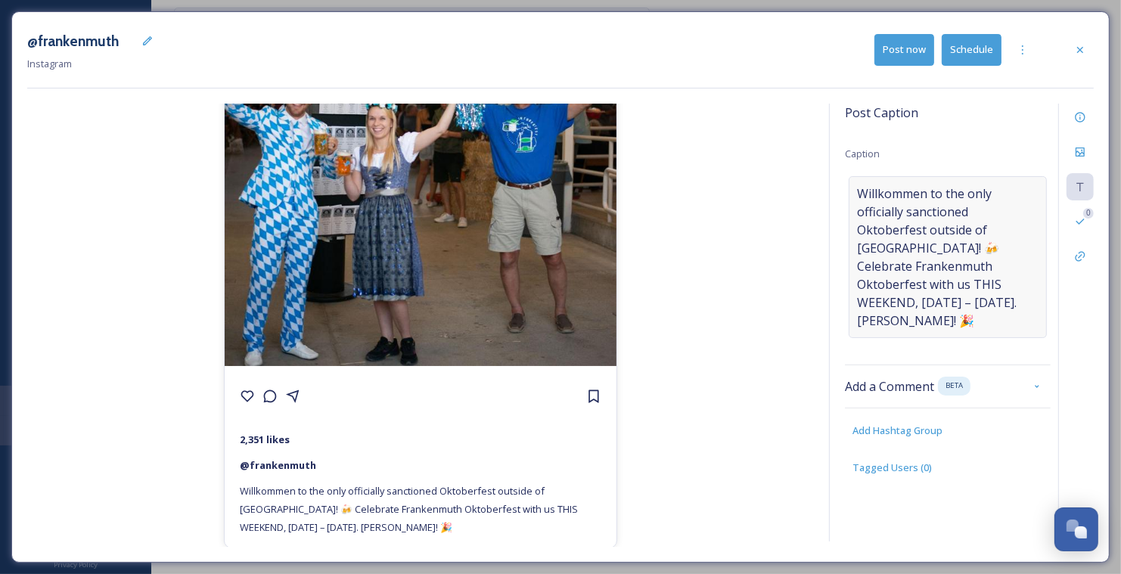
click at [945, 281] on span "Willkommen to the only officially sanctioned Oktoberfest outside of Munich! 🍻 C…" at bounding box center [948, 257] width 182 height 145
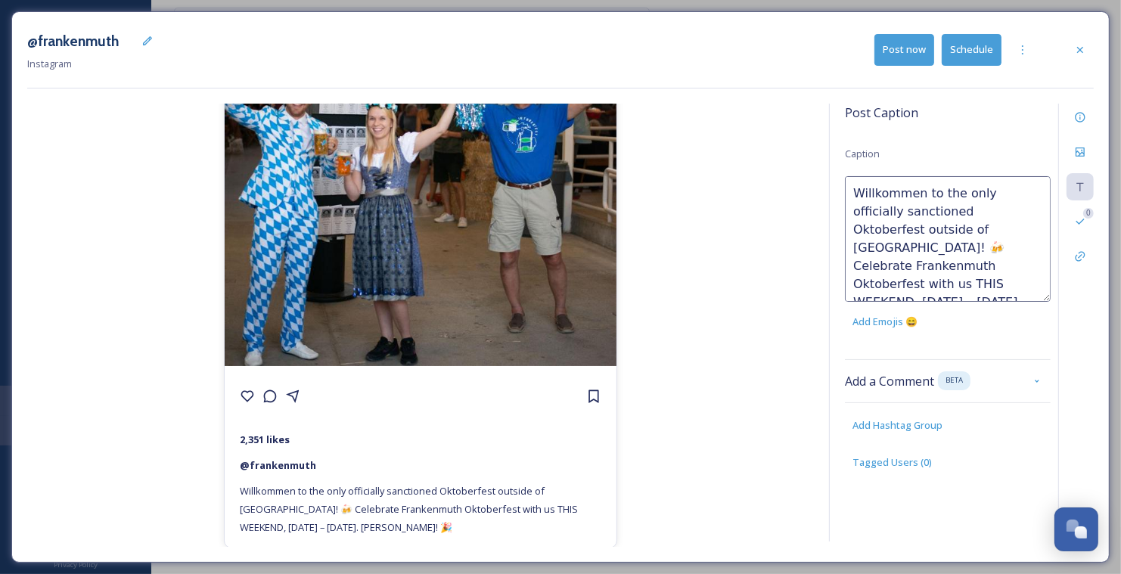
click at [996, 275] on textarea "Willkommen to the only officially sanctioned Oktoberfest outside of Munich! 🍻 C…" at bounding box center [948, 239] width 206 height 126
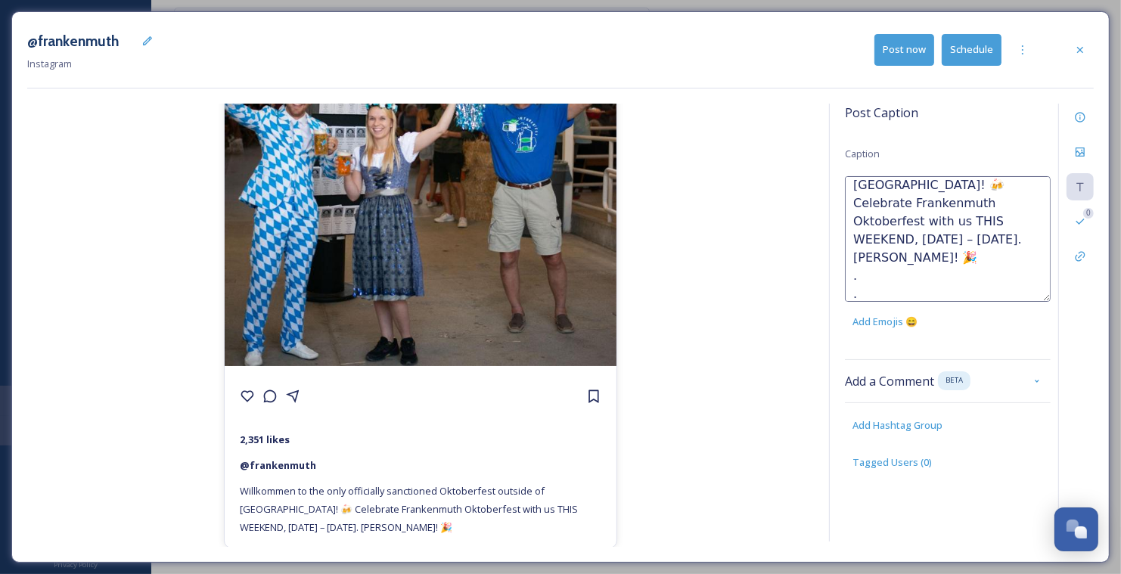
scroll to position [81, 0]
type textarea "Willkommen to the only officially sanctioned Oktoberfest outside of Munich! 🍻 C…"
click at [780, 273] on div "@frankenmuth 2,351 likes @ frankenmuth Willkommen to the only officially sancti…" at bounding box center [420, 325] width 787 height 443
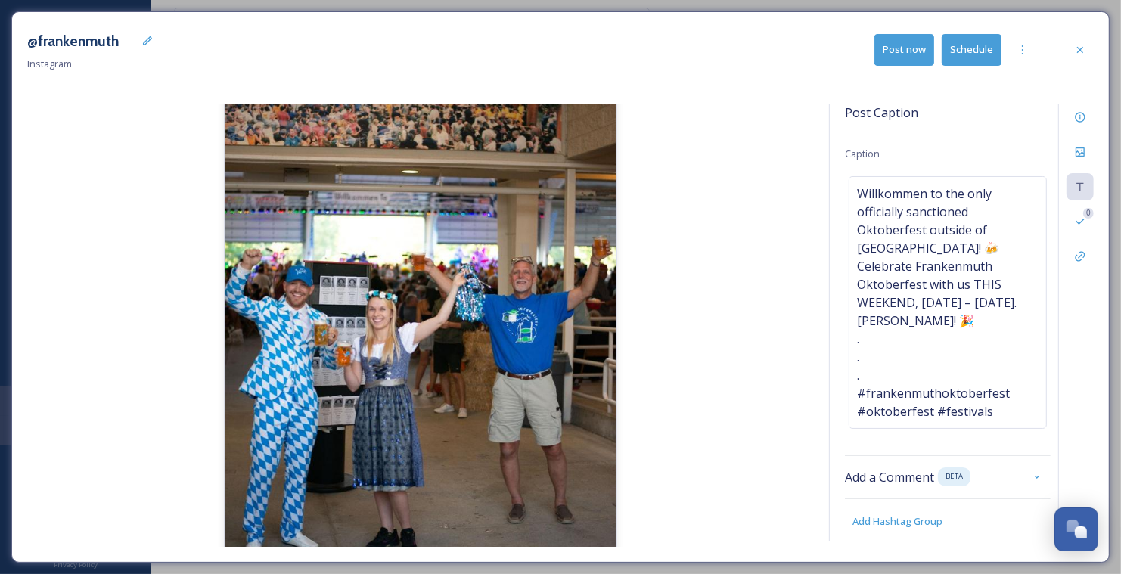
scroll to position [0, 0]
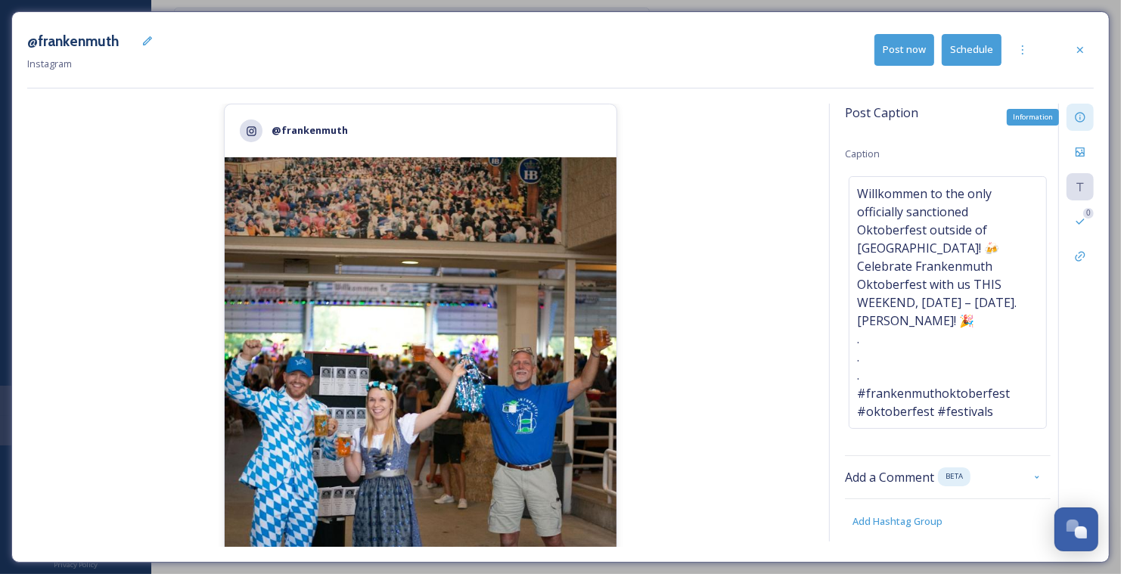
click at [1085, 112] on icon at bounding box center [1080, 117] width 12 height 12
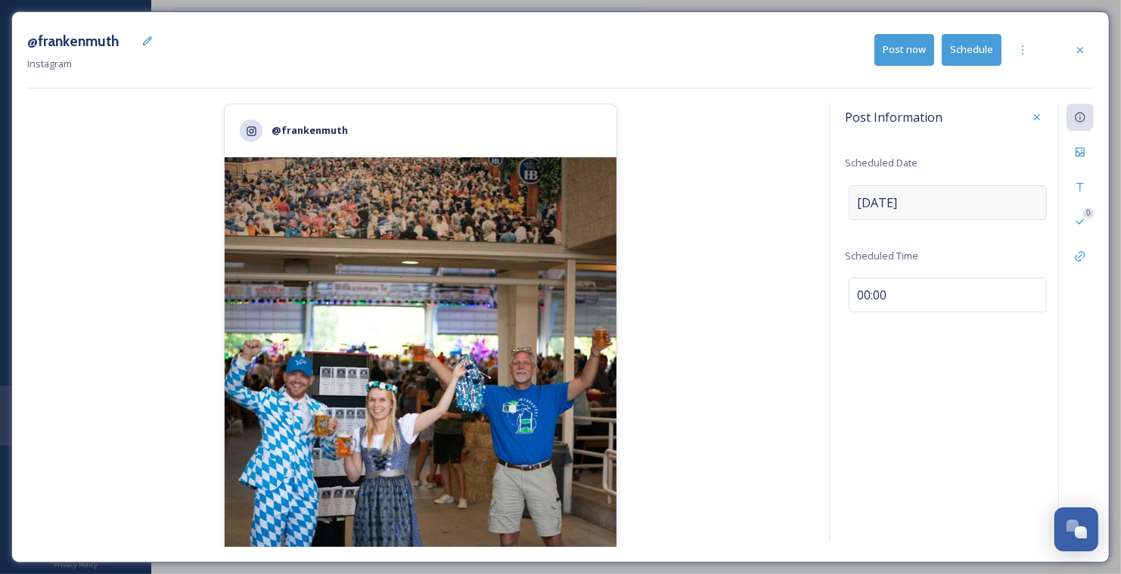
click at [903, 186] on div "Sep 15 2025" at bounding box center [948, 202] width 198 height 35
click at [902, 283] on div "00:00" at bounding box center [948, 293] width 198 height 35
click at [902, 283] on input "00:00" at bounding box center [895, 292] width 101 height 36
click at [858, 291] on input "00:00" at bounding box center [895, 292] width 101 height 36
type input "19:00"
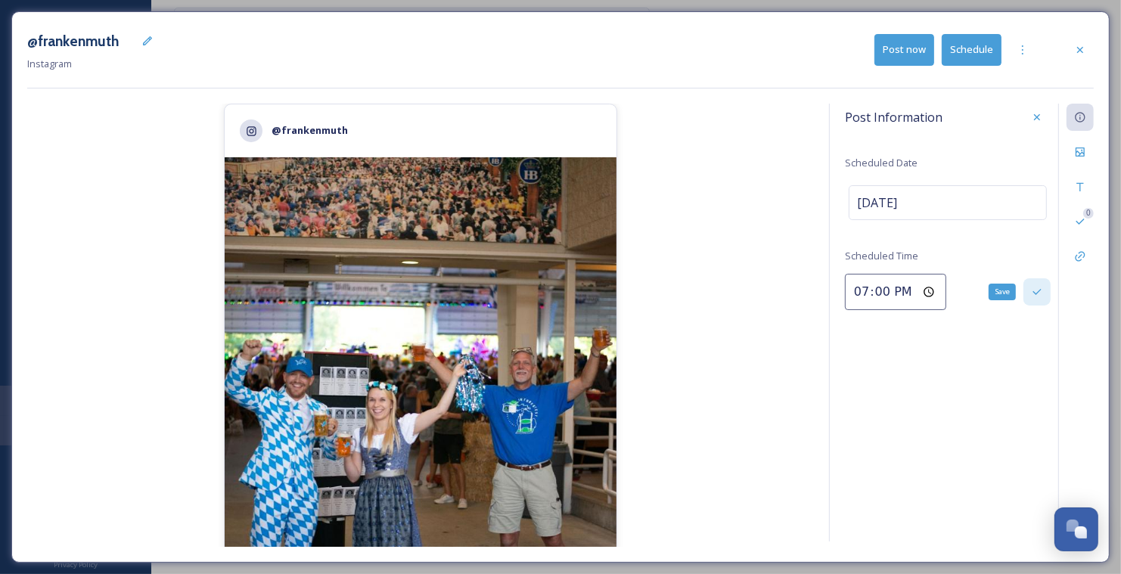
click at [1036, 293] on icon at bounding box center [1037, 292] width 12 height 12
click at [986, 57] on button "Schedule" at bounding box center [972, 49] width 60 height 31
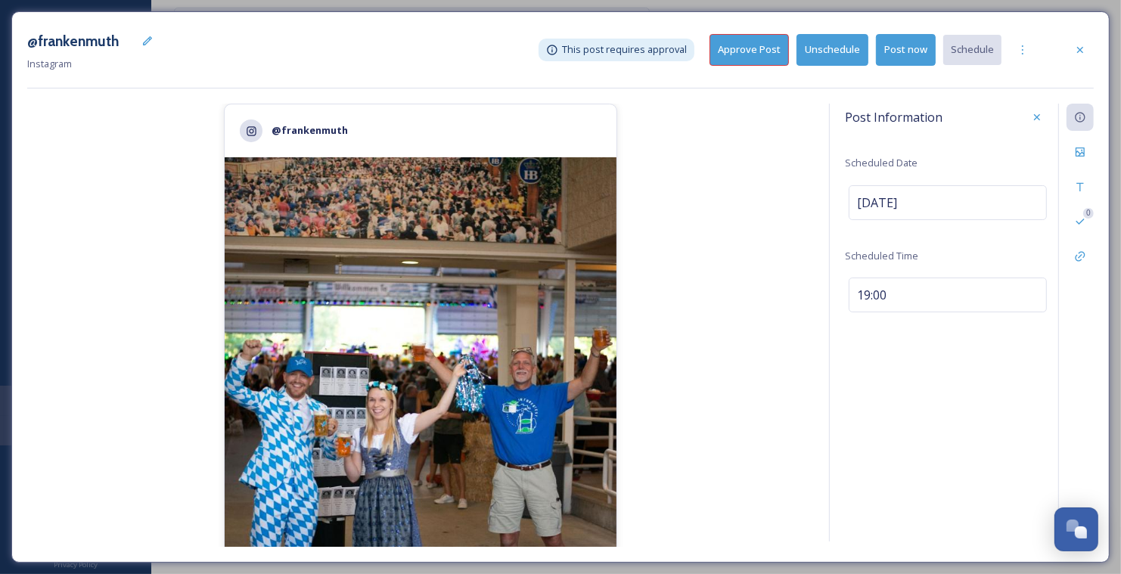
click at [753, 45] on button "Approve Post" at bounding box center [749, 49] width 79 height 31
click at [1079, 51] on icon at bounding box center [1080, 50] width 6 height 6
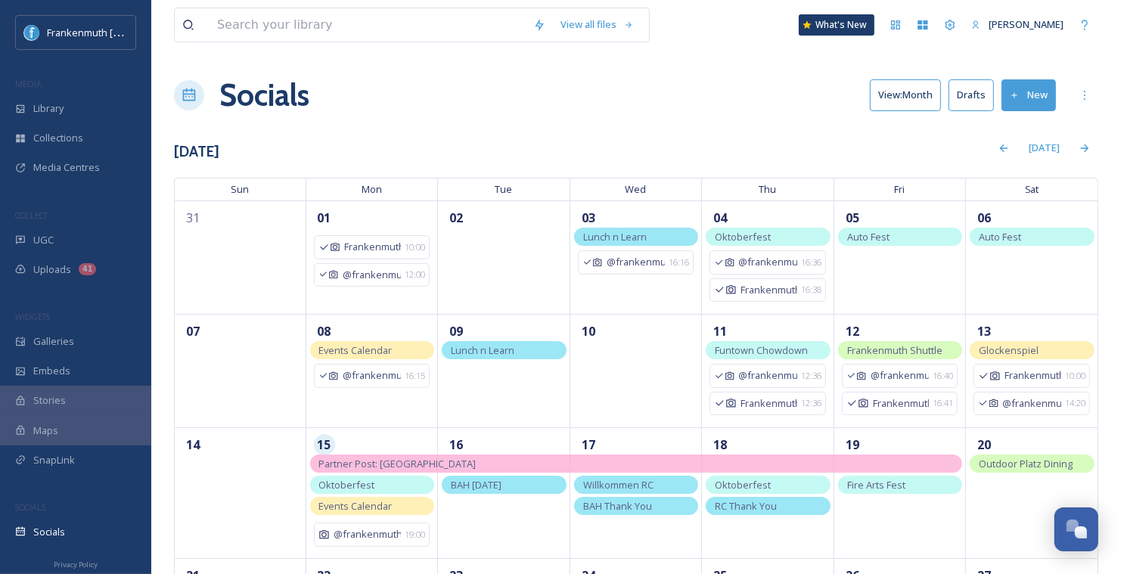
click at [958, 89] on button "Drafts" at bounding box center [971, 94] width 45 height 31
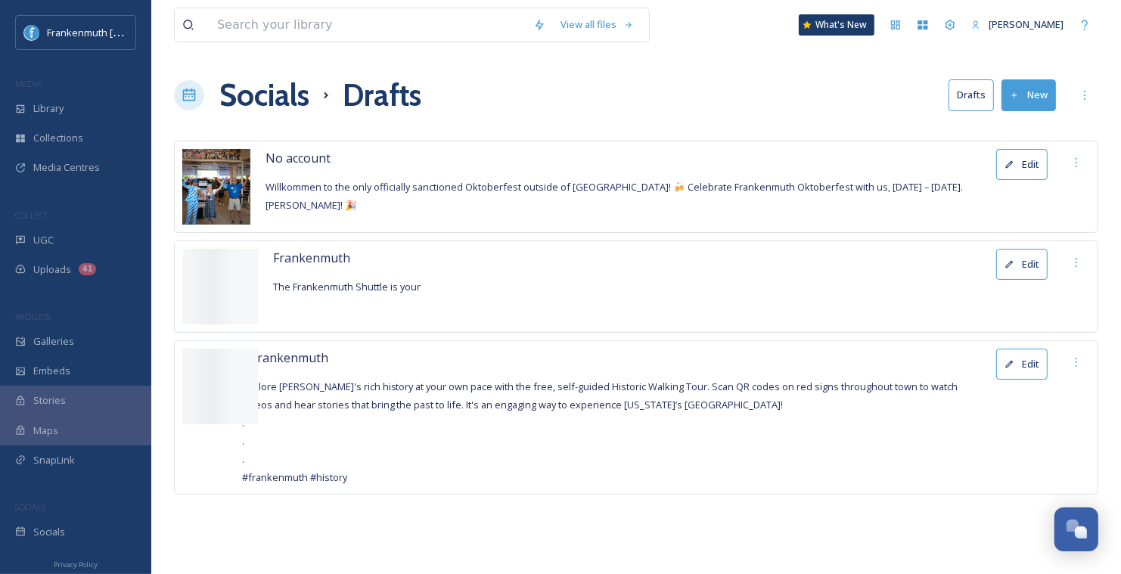
click at [1027, 154] on button "Edit" at bounding box center [1021, 164] width 51 height 31
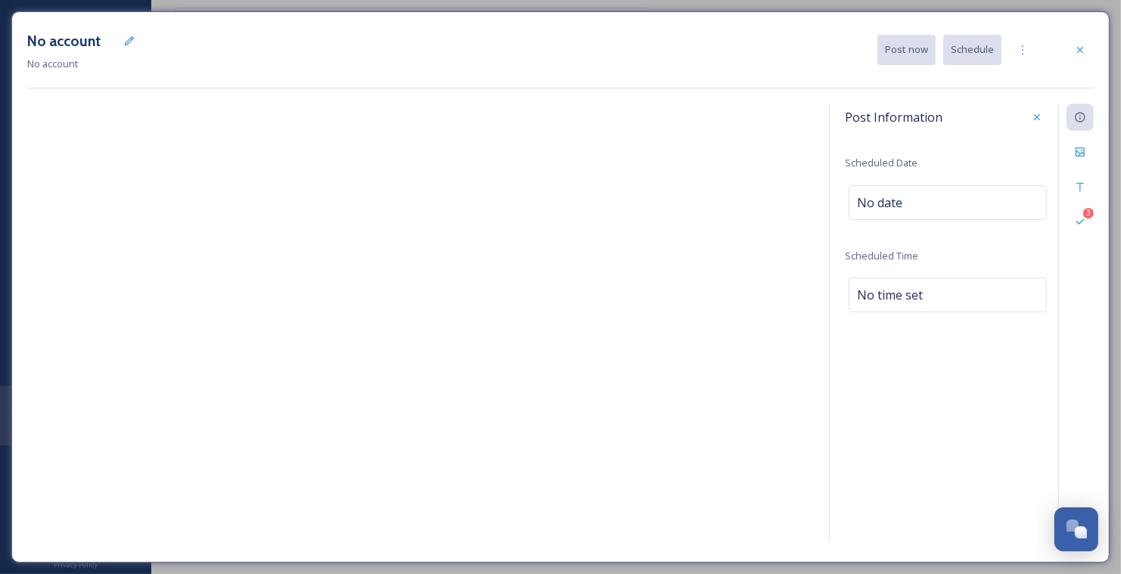
click at [129, 54] on div "No account No account" at bounding box center [85, 49] width 116 height 45
click at [129, 45] on icon at bounding box center [129, 41] width 12 height 12
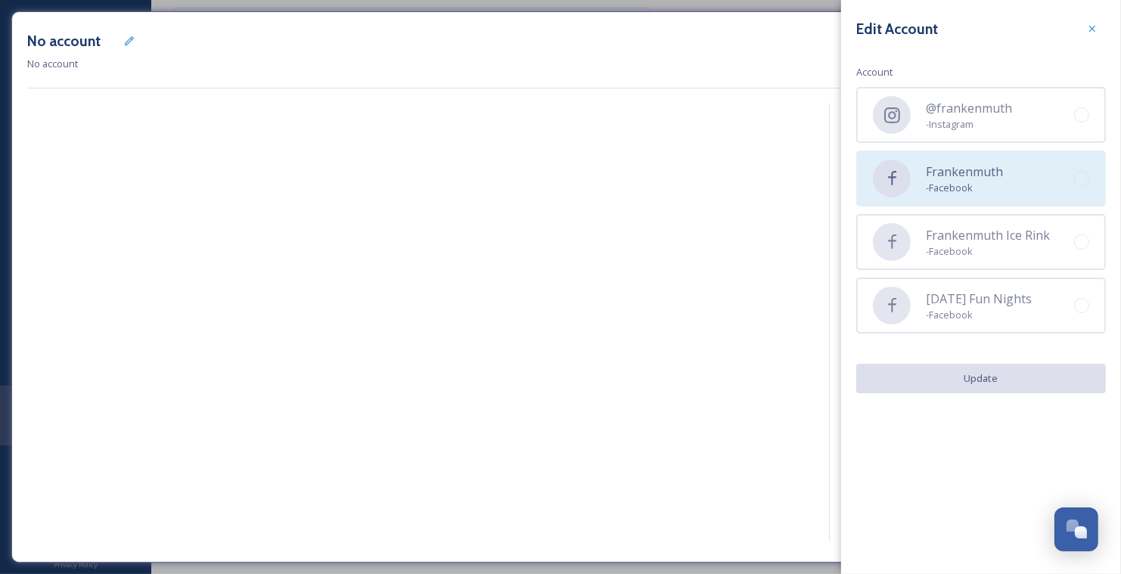
click at [946, 203] on div "Frankenmuth - Facebook" at bounding box center [981, 179] width 250 height 56
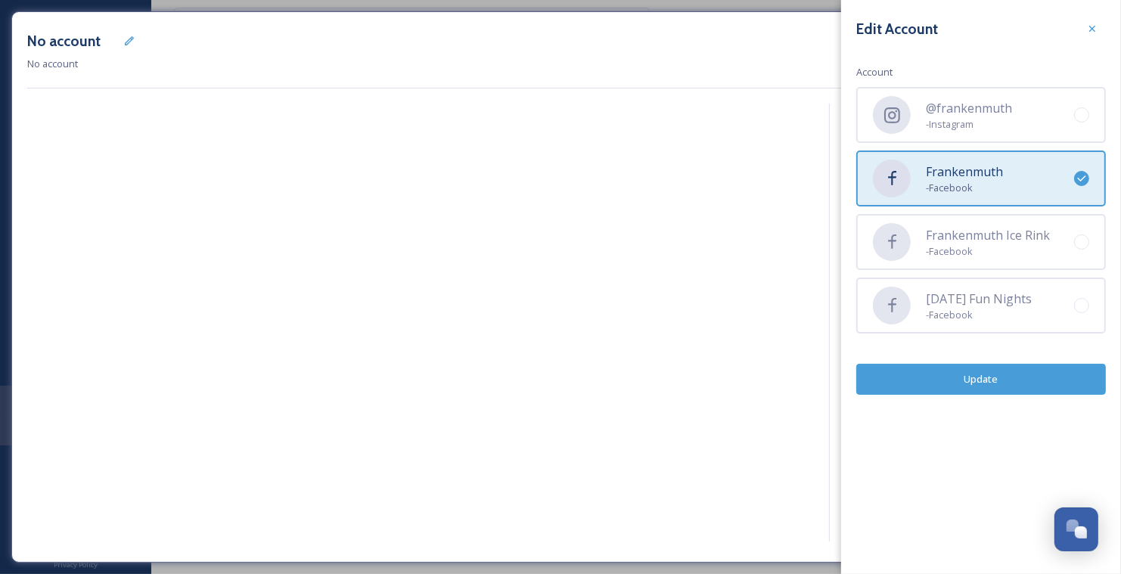
click at [999, 379] on button "Update" at bounding box center [981, 379] width 250 height 31
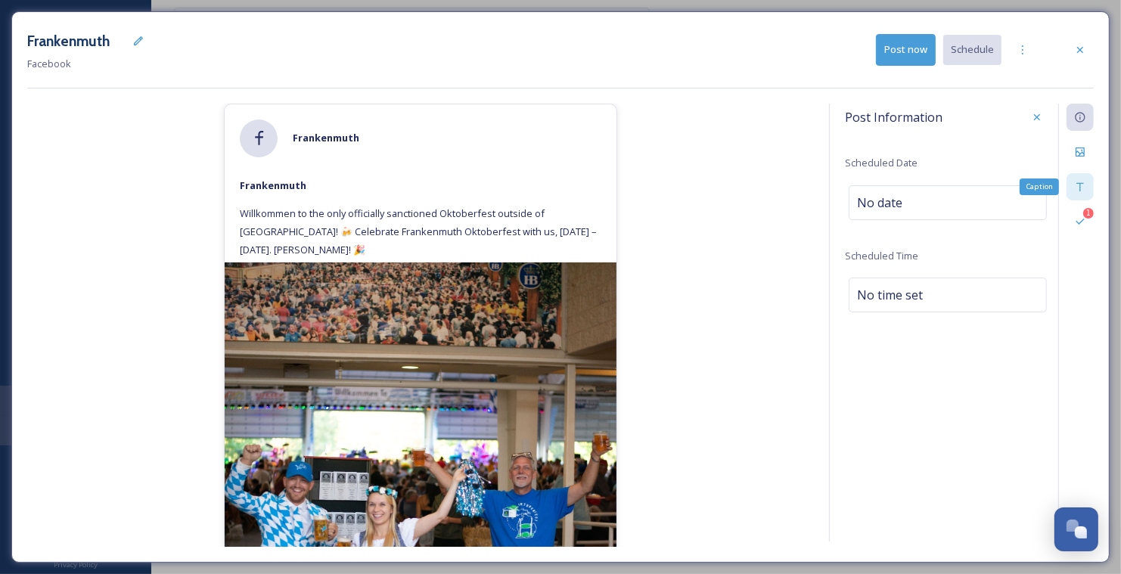
click at [1073, 185] on div "Caption" at bounding box center [1080, 186] width 27 height 27
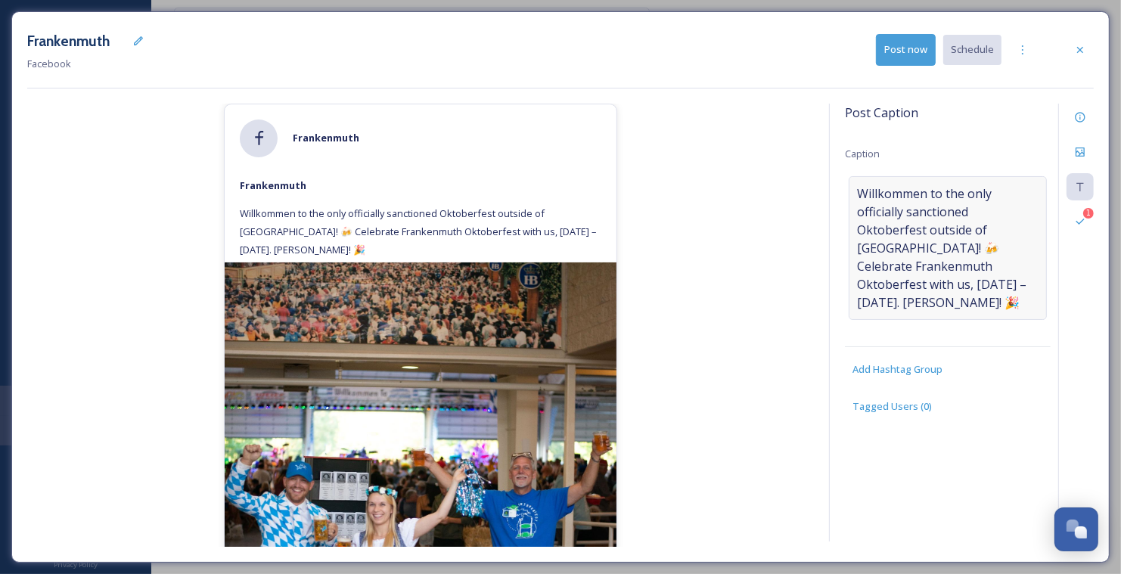
click at [958, 255] on span "Willkommen to the only officially sanctioned Oktoberfest outside of Munich! 🍻 C…" at bounding box center [948, 248] width 182 height 127
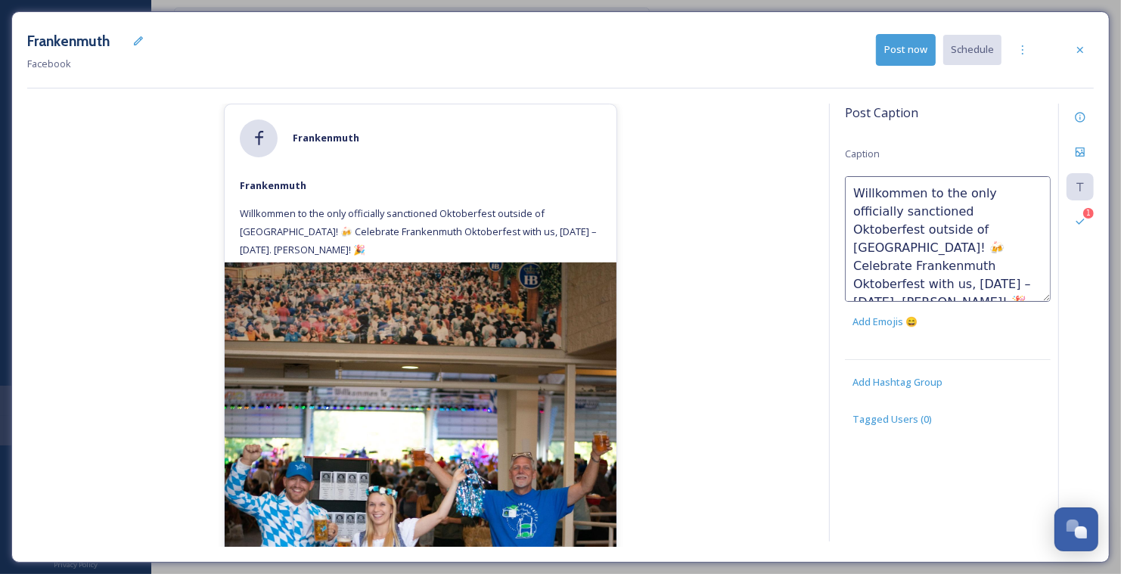
click at [1036, 246] on textarea "Willkommen to the only officially sanctioned Oktoberfest outside of Munich! 🍻 C…" at bounding box center [948, 239] width 206 height 126
click at [964, 275] on textarea "Willkommen to the only officially sanctioned Oktoberfest outside of Munich! 🍻 C…" at bounding box center [948, 239] width 206 height 126
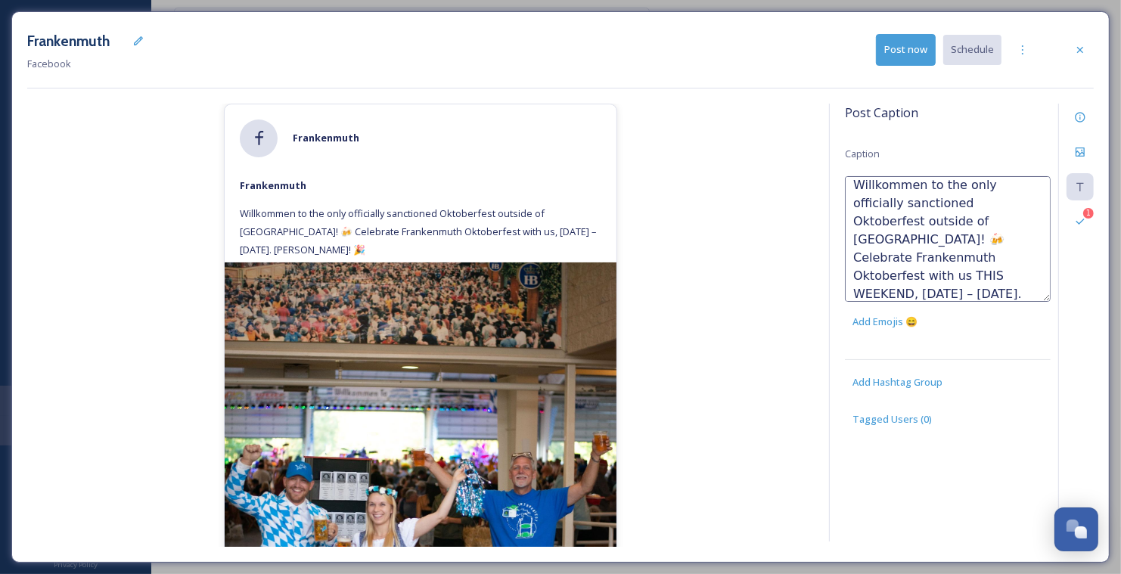
paste textarea "https://www.frankenmuth.org/events/frankenmuth-oktoberfest/"
type textarea "Willkommen to the only officially sanctioned Oktoberfest outside of Munich! 🍻 C…"
click at [679, 327] on div "Frankenmuth Frankenmuth Willkommen to the only officially sanctioned Oktoberfes…" at bounding box center [420, 325] width 787 height 443
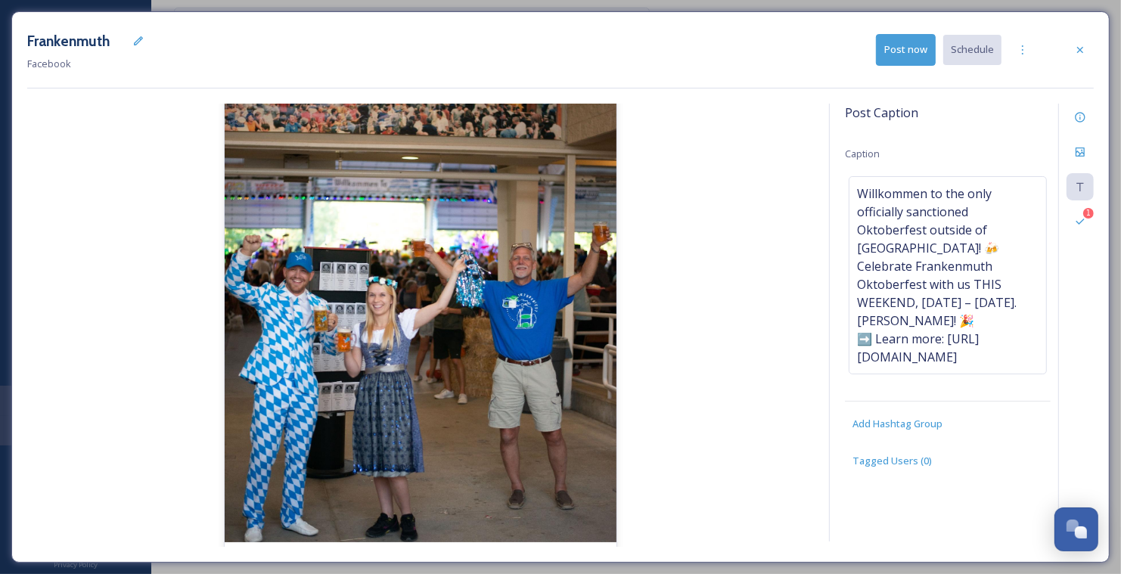
scroll to position [269, 0]
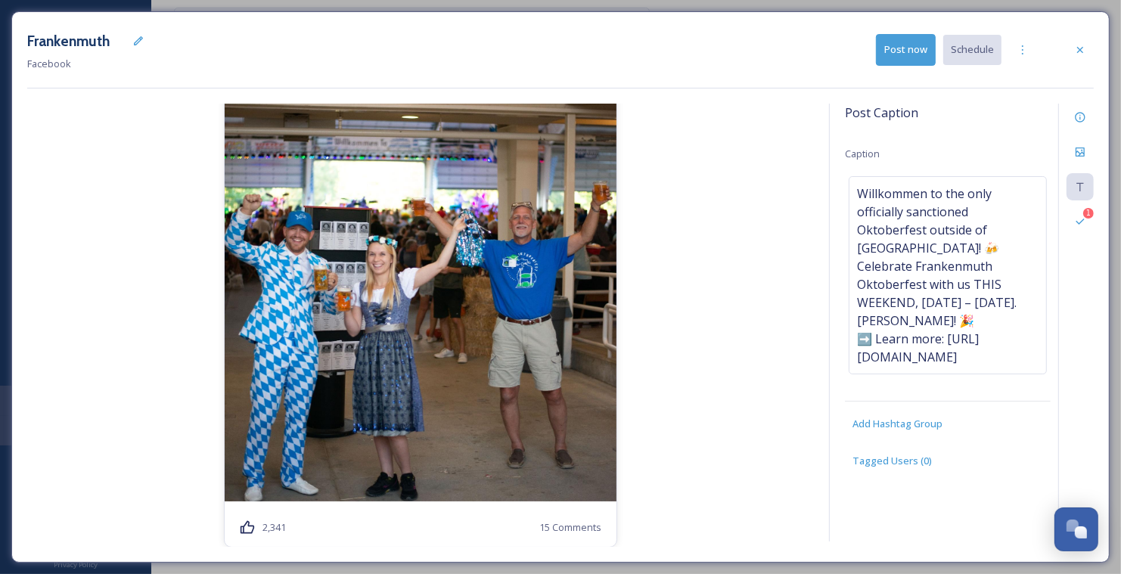
click at [759, 228] on div "Frankenmuth Frankenmuth Willkommen to the only officially sanctioned Oktoberfes…" at bounding box center [420, 325] width 787 height 443
click at [1079, 120] on icon at bounding box center [1080, 117] width 10 height 10
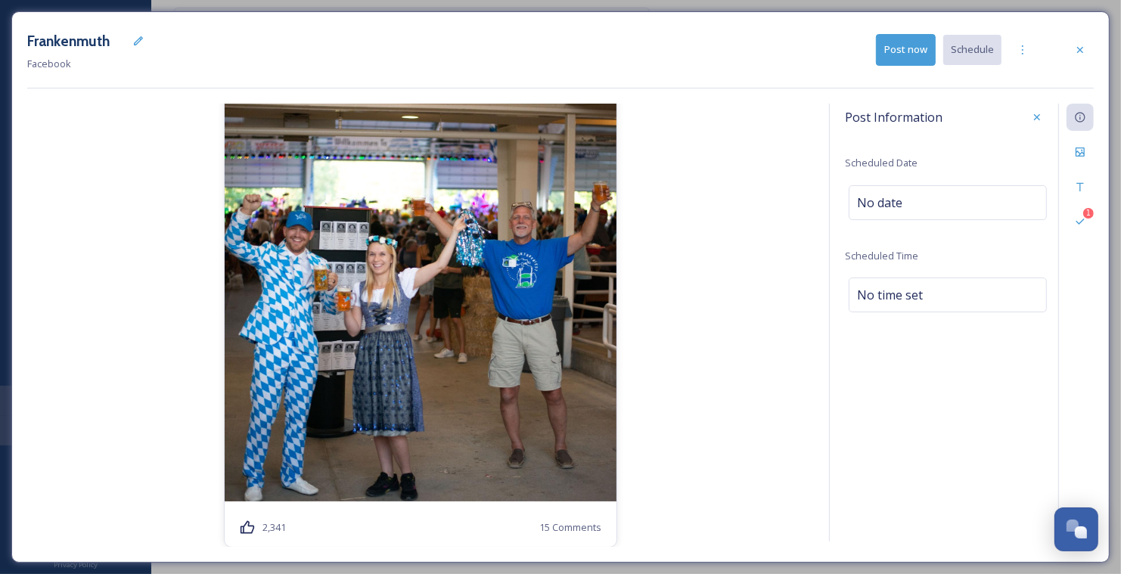
click at [763, 268] on div "Frankenmuth Frankenmuth Willkommen to the only officially sanctioned Oktoberfes…" at bounding box center [420, 325] width 787 height 443
click at [910, 197] on div "No date" at bounding box center [948, 202] width 198 height 35
click at [904, 197] on input "text" at bounding box center [924, 201] width 151 height 33
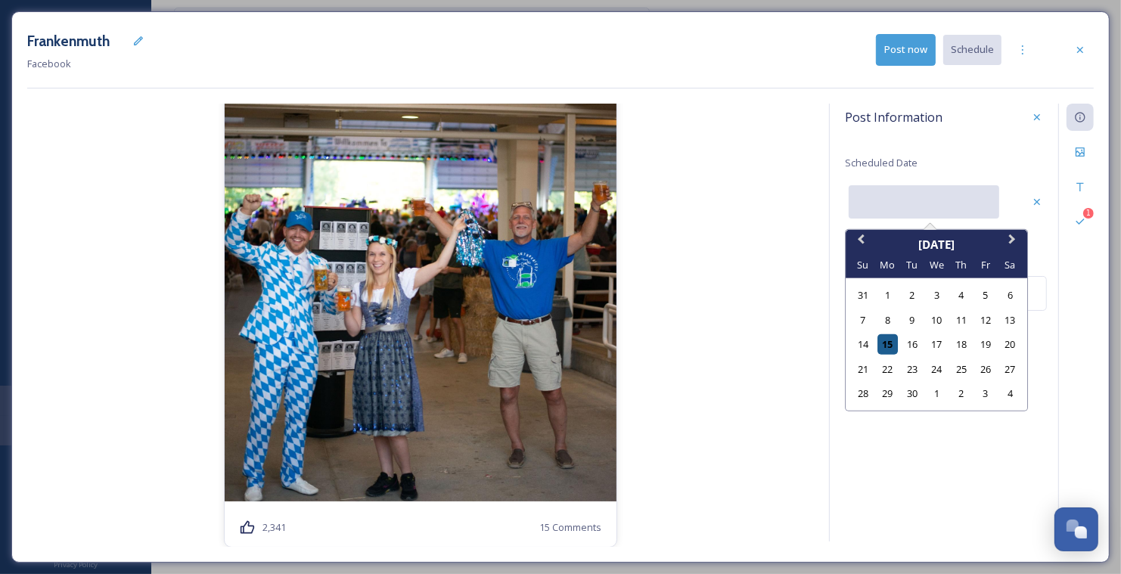
click at [890, 342] on div "15" at bounding box center [887, 344] width 20 height 20
type input "09/15/2025"
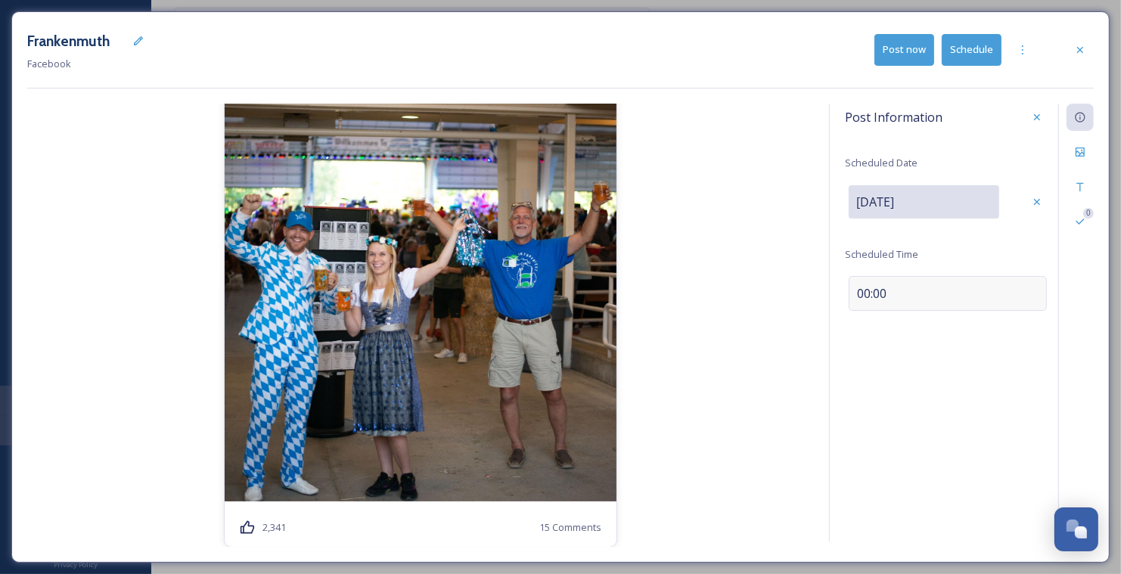
click at [877, 290] on span "00:00" at bounding box center [871, 293] width 29 height 18
click at [866, 290] on input "14:21" at bounding box center [895, 292] width 101 height 36
type input "17:00"
click at [969, 312] on div "Post Information Scheduled Date Sep 15 2025 Scheduled Time 17:00" at bounding box center [948, 218] width 206 height 229
click at [1048, 278] on div "Save" at bounding box center [1036, 291] width 27 height 27
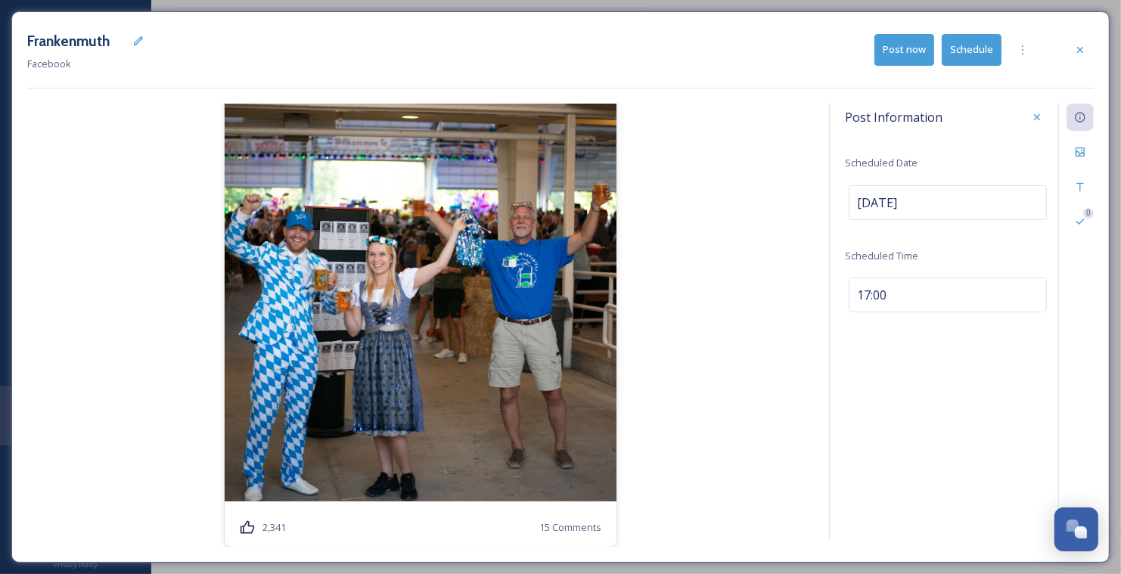
click at [972, 61] on button "Schedule" at bounding box center [972, 49] width 60 height 31
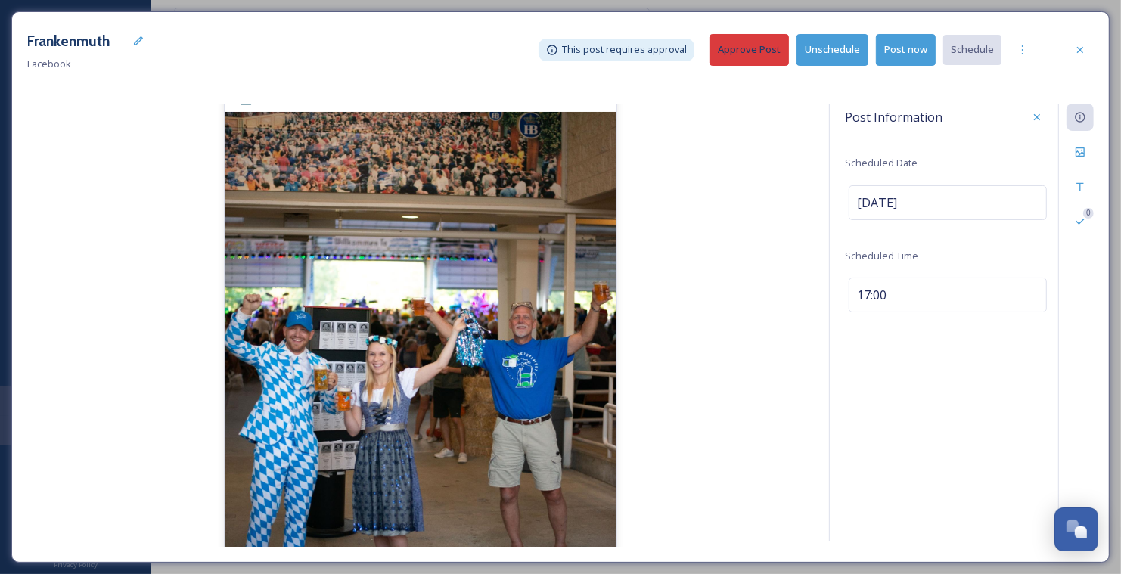
scroll to position [0, 0]
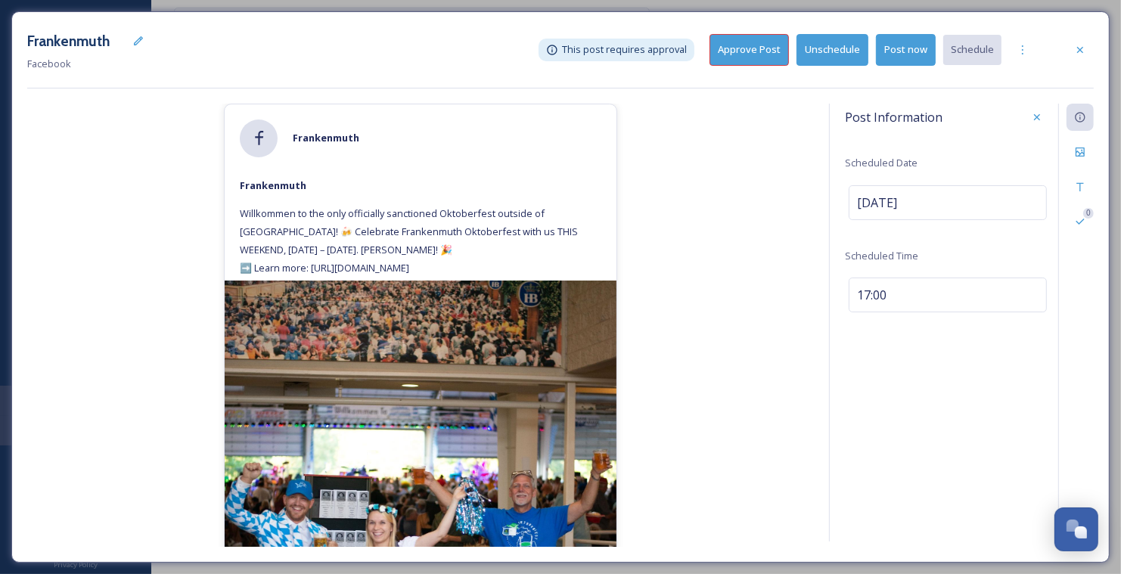
click at [733, 51] on button "Approve Post" at bounding box center [749, 49] width 79 height 31
click at [1082, 47] on icon at bounding box center [1080, 50] width 12 height 12
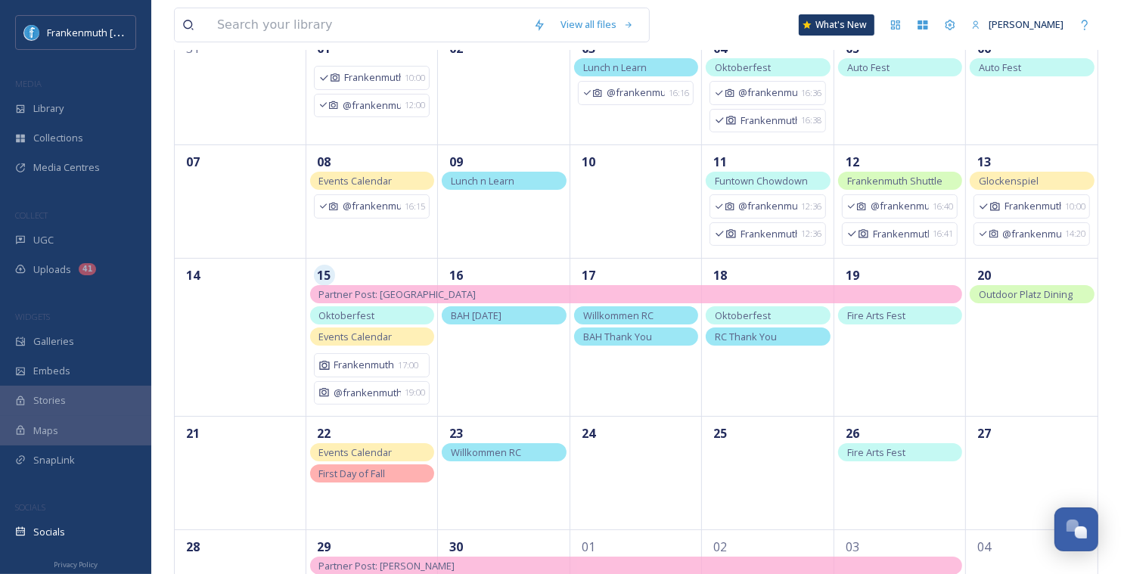
scroll to position [203, 0]
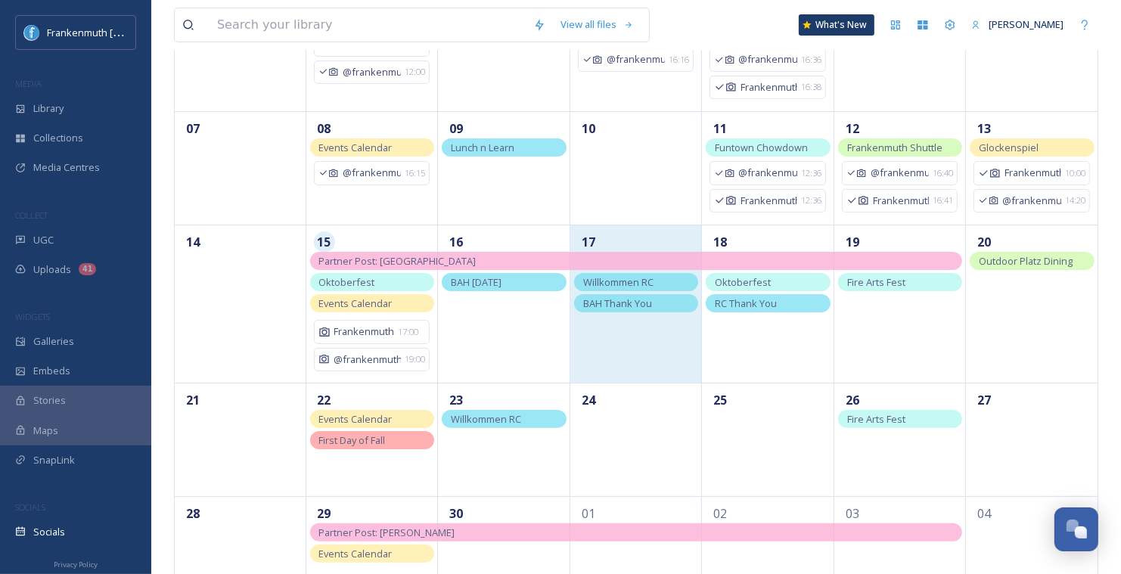
click at [664, 365] on div "17" at bounding box center [636, 303] width 132 height 157
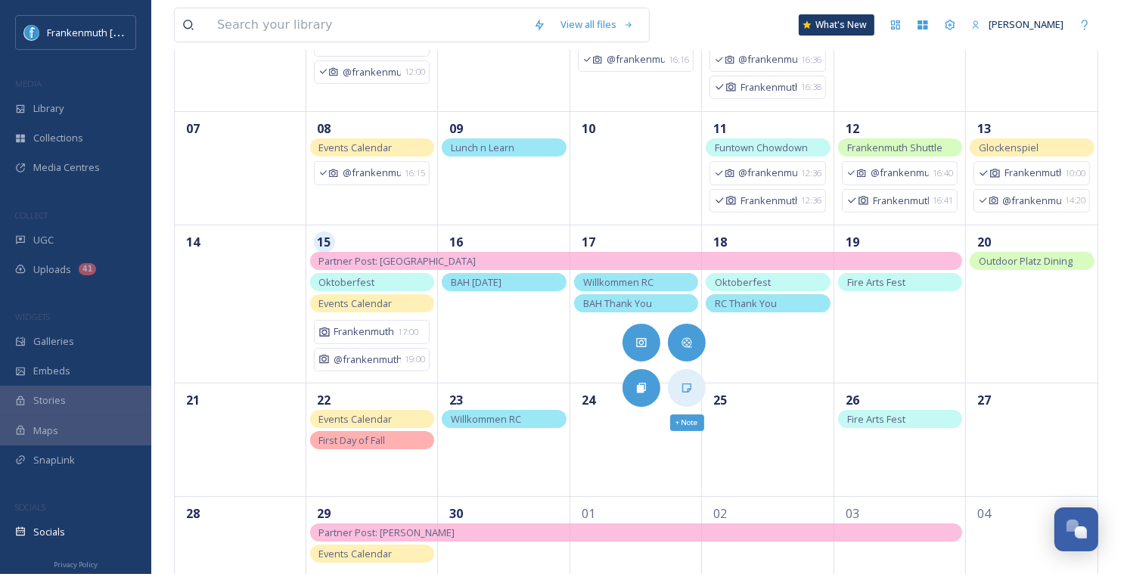
click at [678, 385] on div "+ Note" at bounding box center [687, 388] width 38 height 38
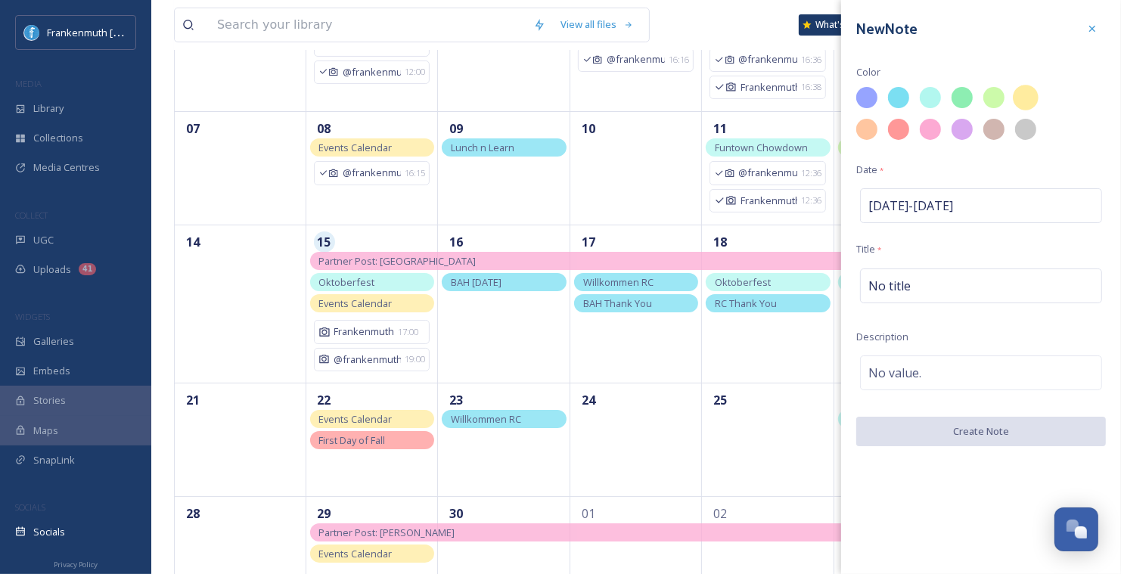
click at [1029, 94] on div at bounding box center [1026, 98] width 26 height 26
click at [942, 281] on div "No title" at bounding box center [981, 286] width 242 height 35
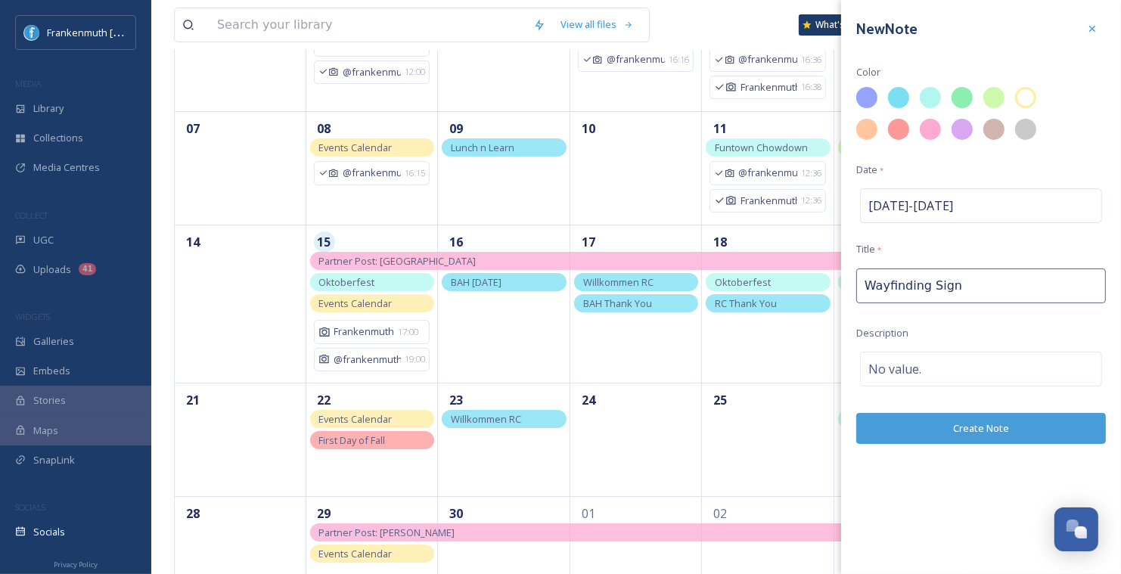
type input "Wayfinding Signs"
click at [912, 368] on span "No value." at bounding box center [894, 369] width 53 height 18
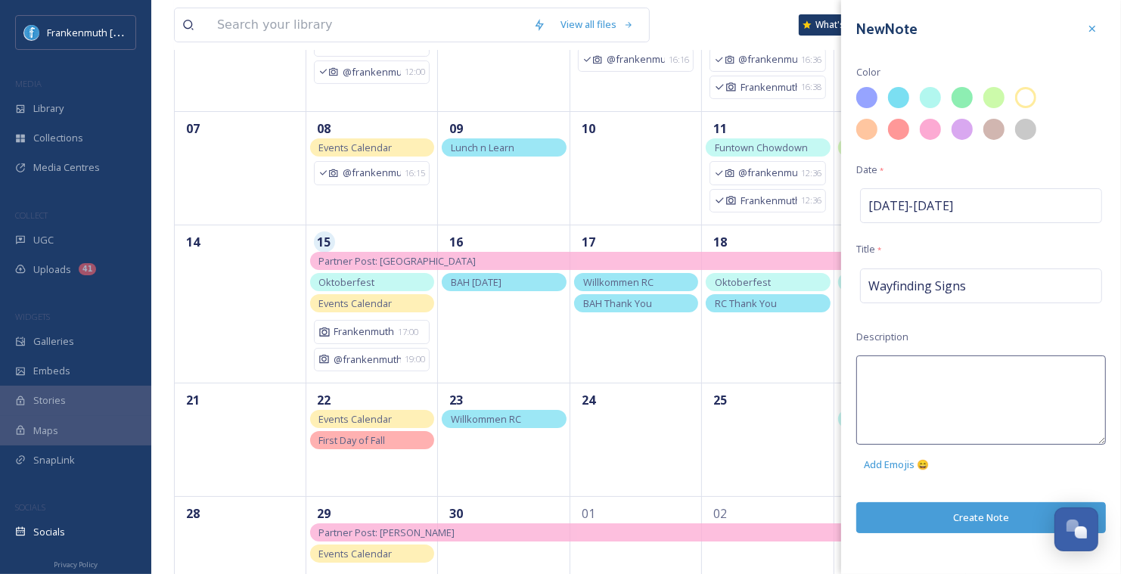
click at [912, 368] on textarea at bounding box center [981, 400] width 250 height 89
type textarea "Nick Irwin photos"
click at [984, 520] on div "New Note Color Date * Sep 17 - Sep 17 Title * Wayfinding Signs Description Nick…" at bounding box center [981, 287] width 280 height 574
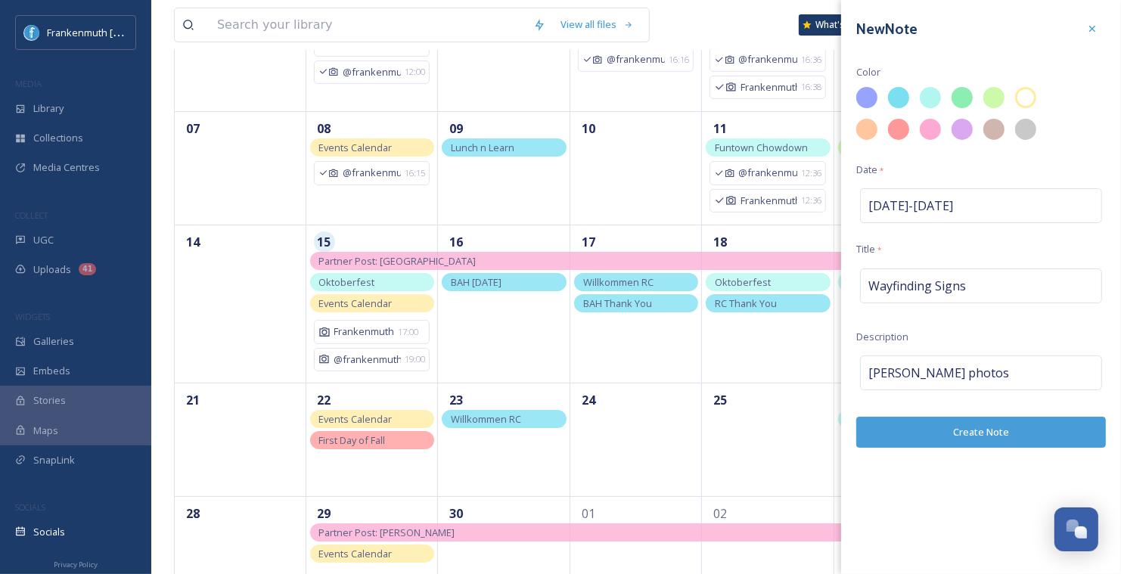
click at [955, 442] on button "Create Note" at bounding box center [981, 432] width 250 height 31
